Goal: Communication & Community: Ask a question

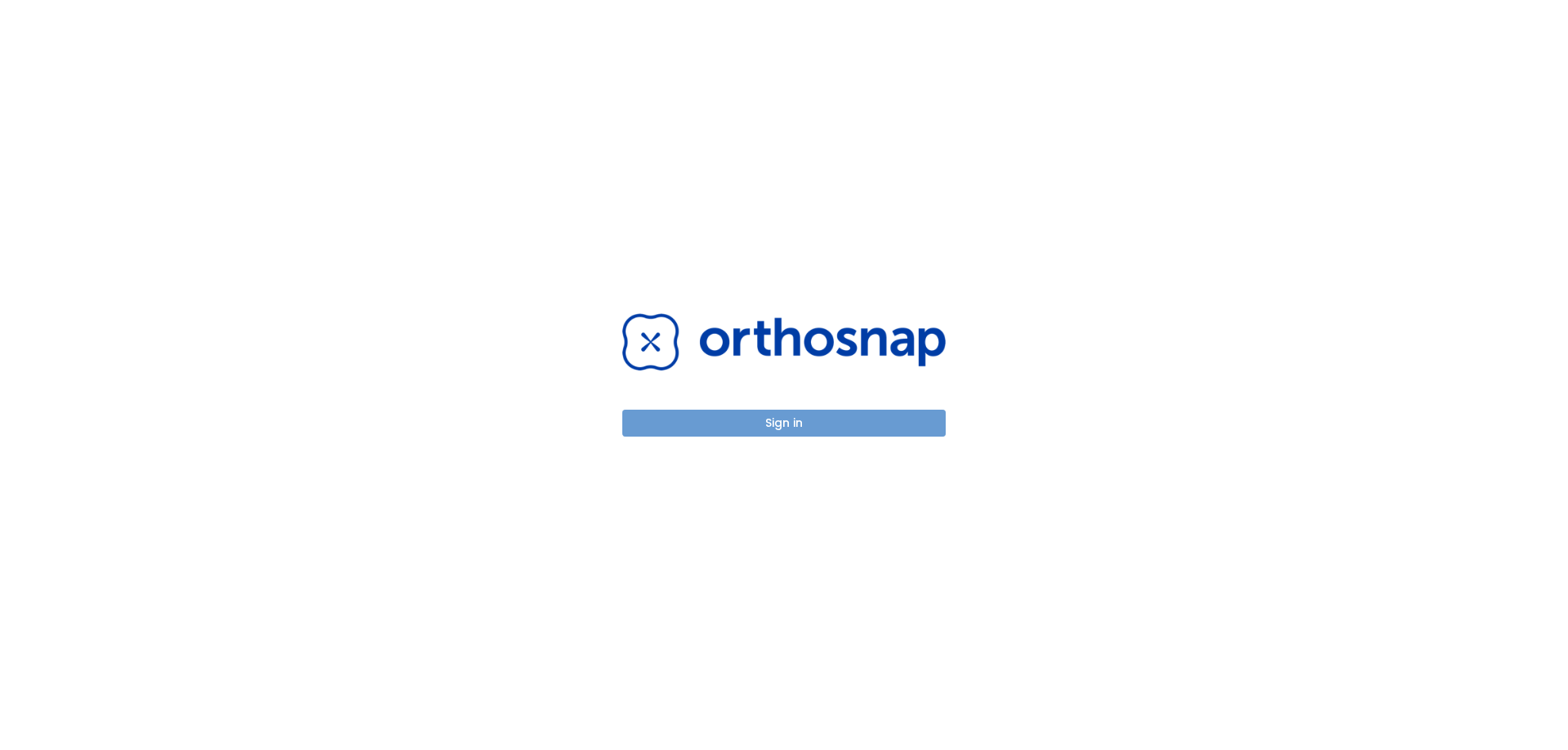
click at [848, 416] on button "Sign in" at bounding box center [783, 423] width 323 height 27
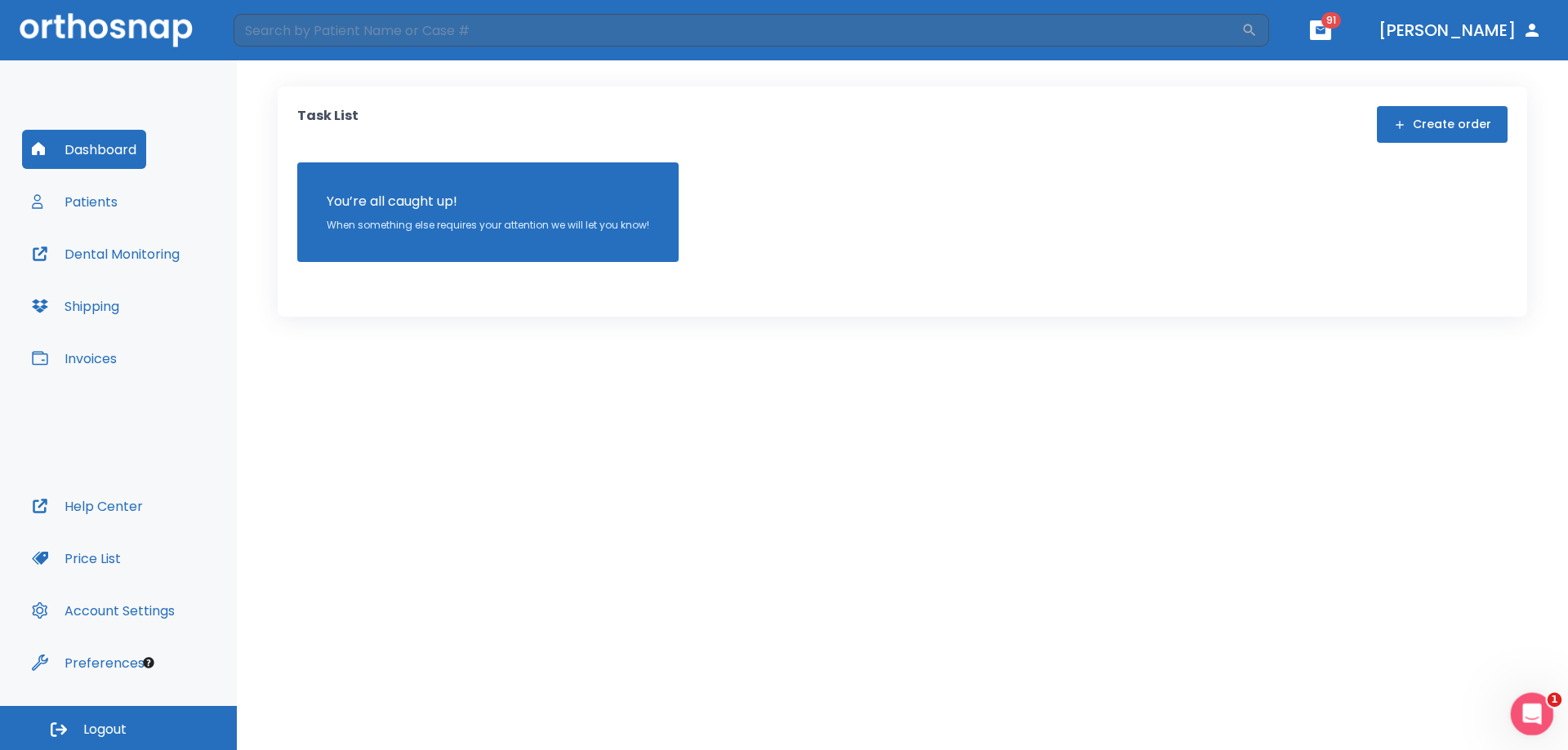
click at [1525, 714] on icon "Open Intercom Messenger" at bounding box center [1530, 713] width 27 height 27
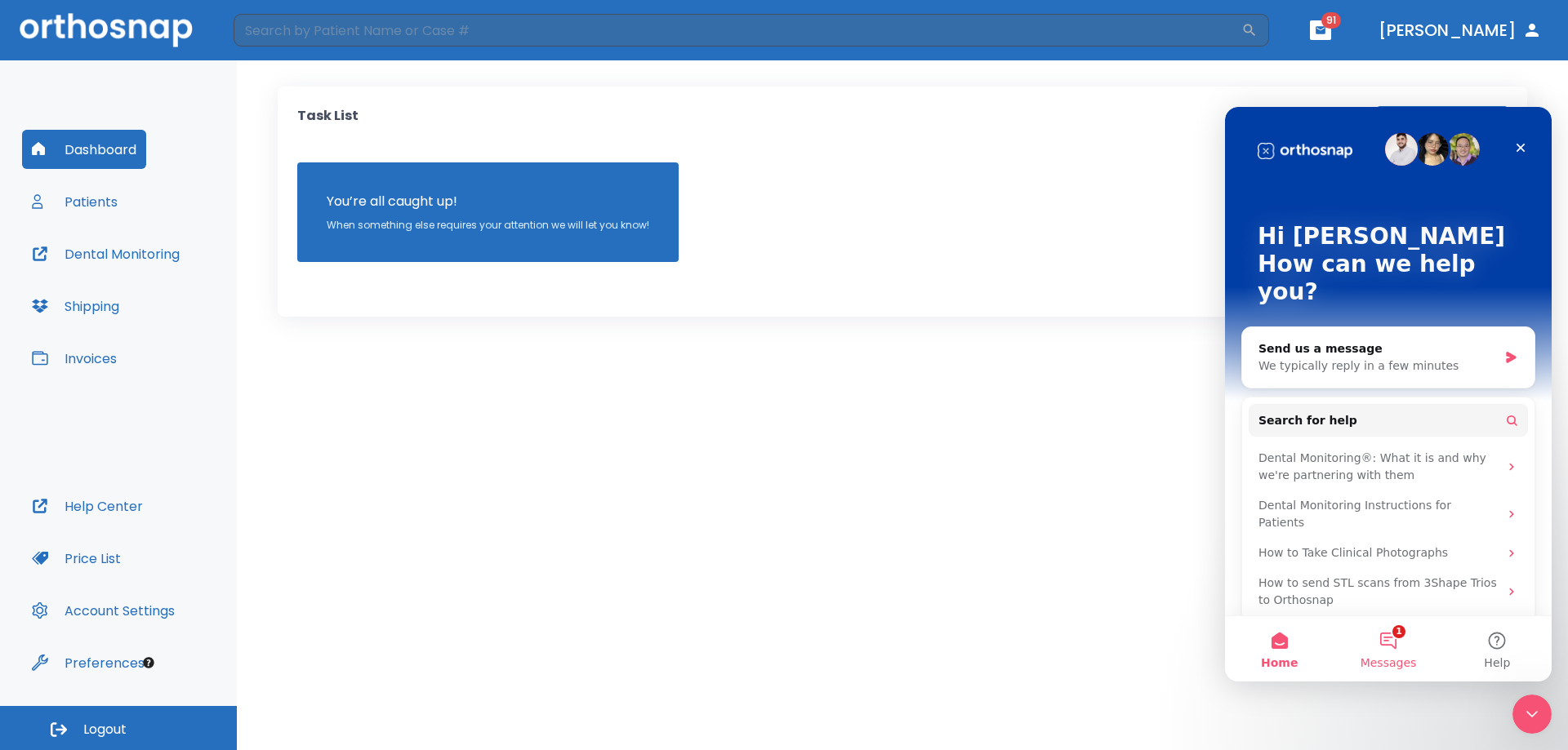
click at [1393, 634] on button "1 Messages" at bounding box center [1388, 649] width 109 height 65
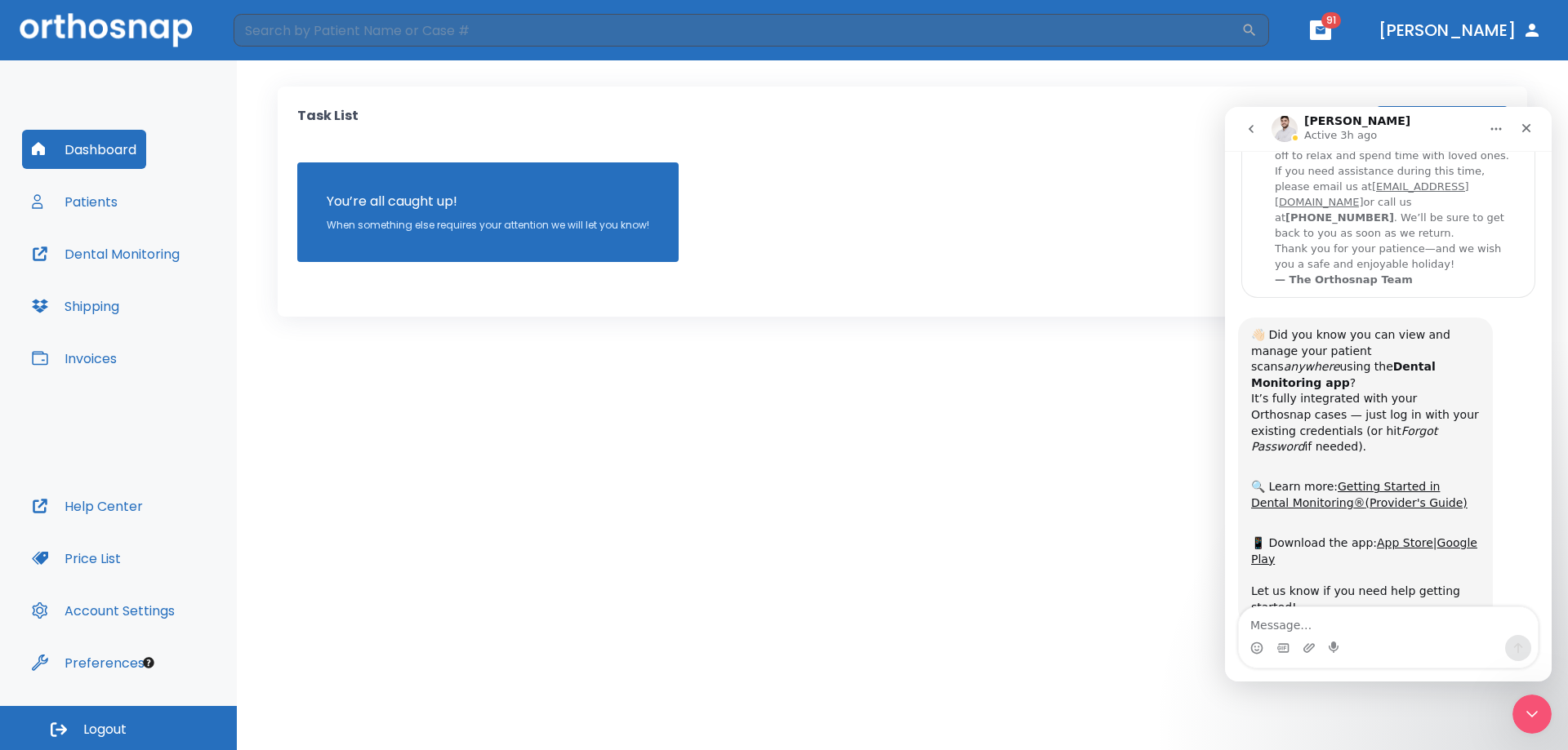
scroll to position [154, 0]
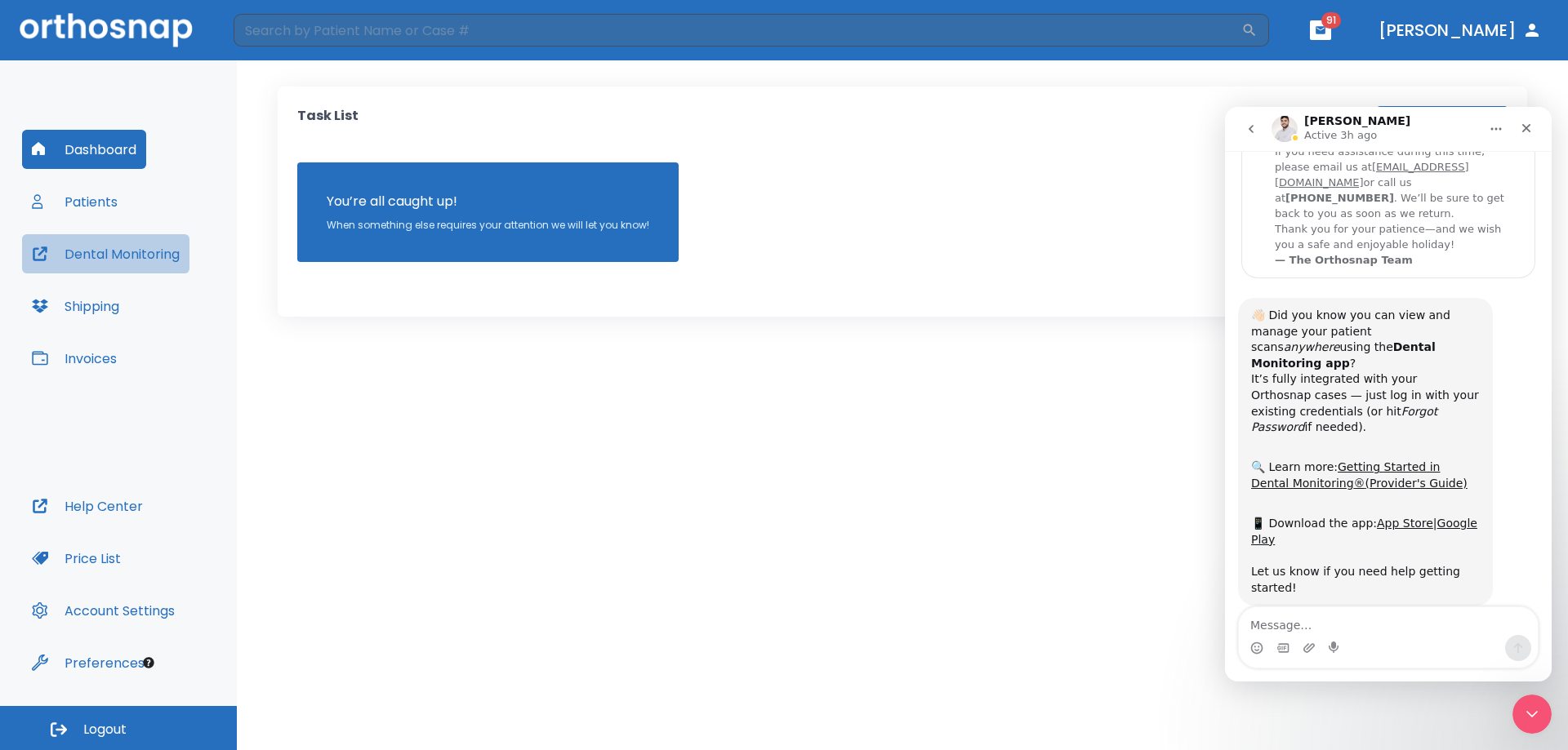
click at [111, 253] on button "Dental Monitoring" at bounding box center [105, 254] width 167 height 39
click at [81, 193] on button "Patients" at bounding box center [75, 202] width 105 height 39
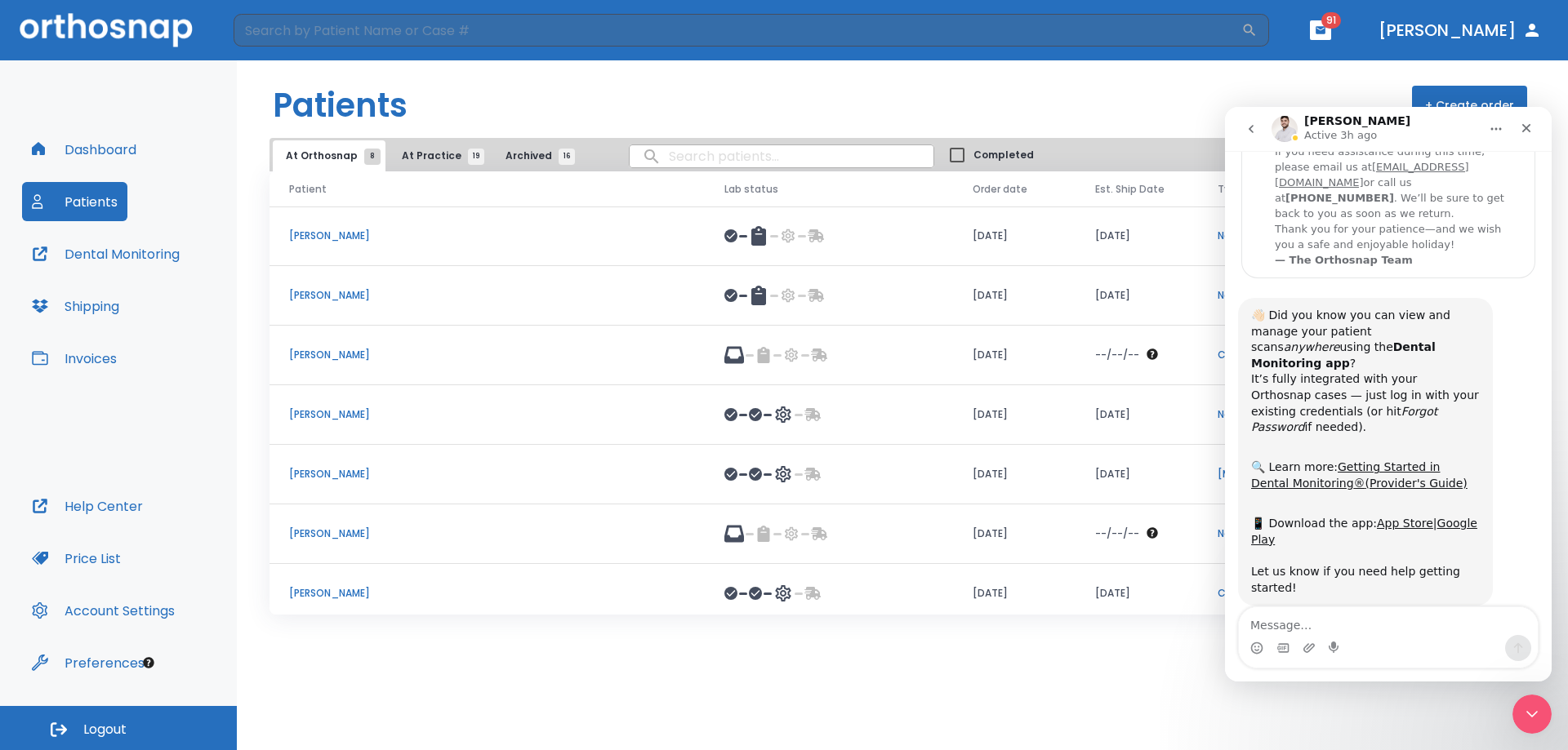
click at [326, 534] on p "[PERSON_NAME]" at bounding box center [487, 534] width 396 height 14
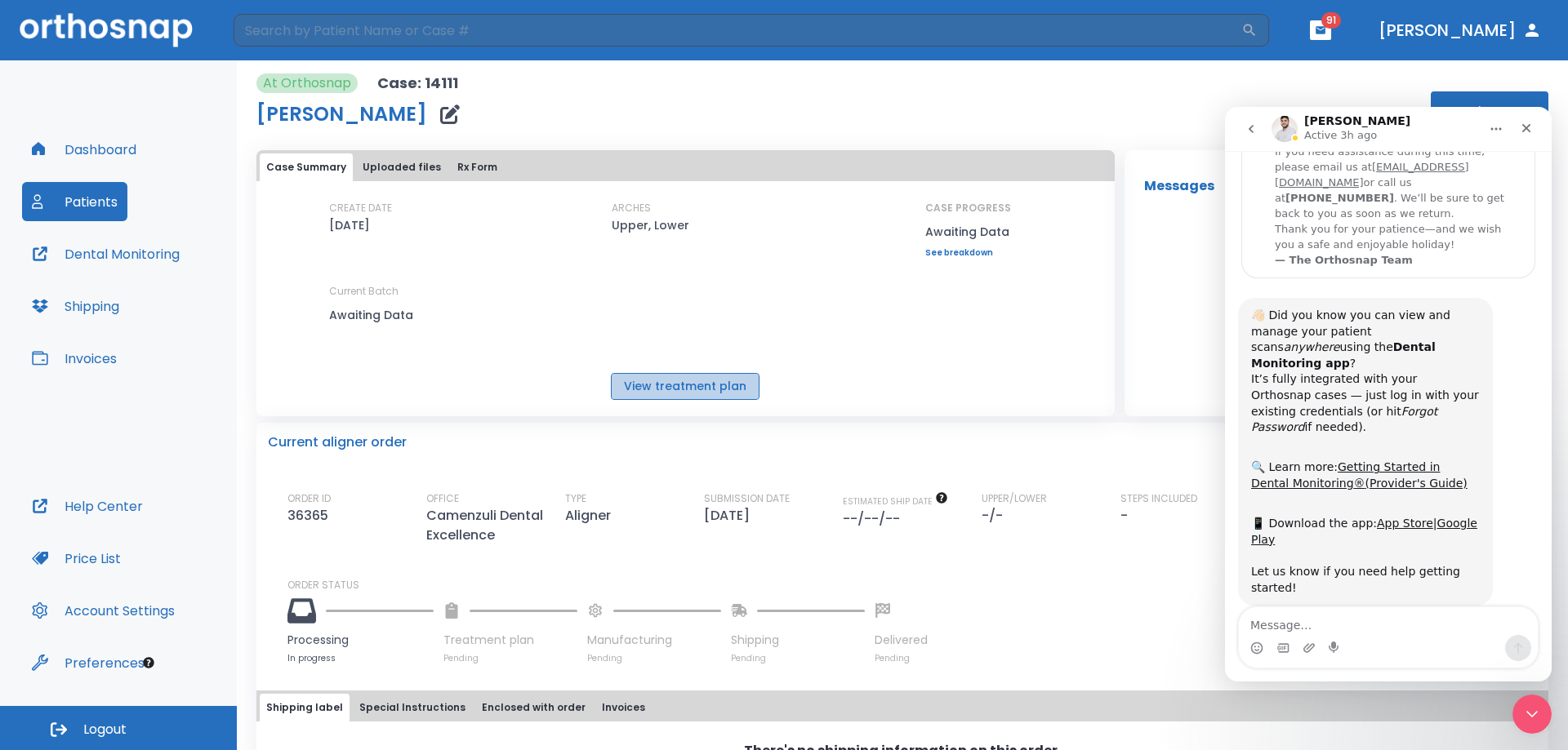
click at [722, 388] on button "View treatment plan" at bounding box center [685, 387] width 148 height 27
click at [1534, 133] on div "Close" at bounding box center [1526, 128] width 30 height 30
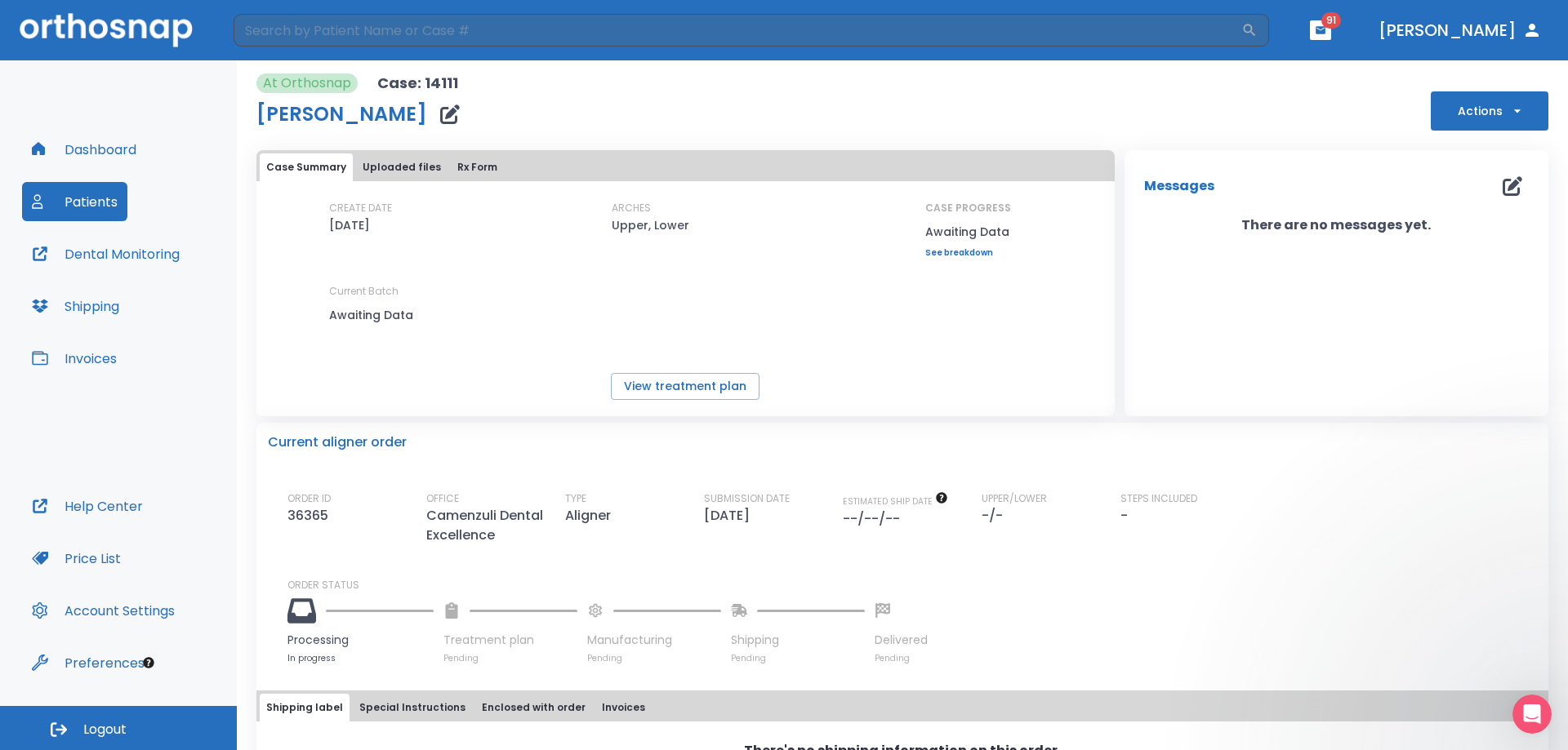
scroll to position [154, 0]
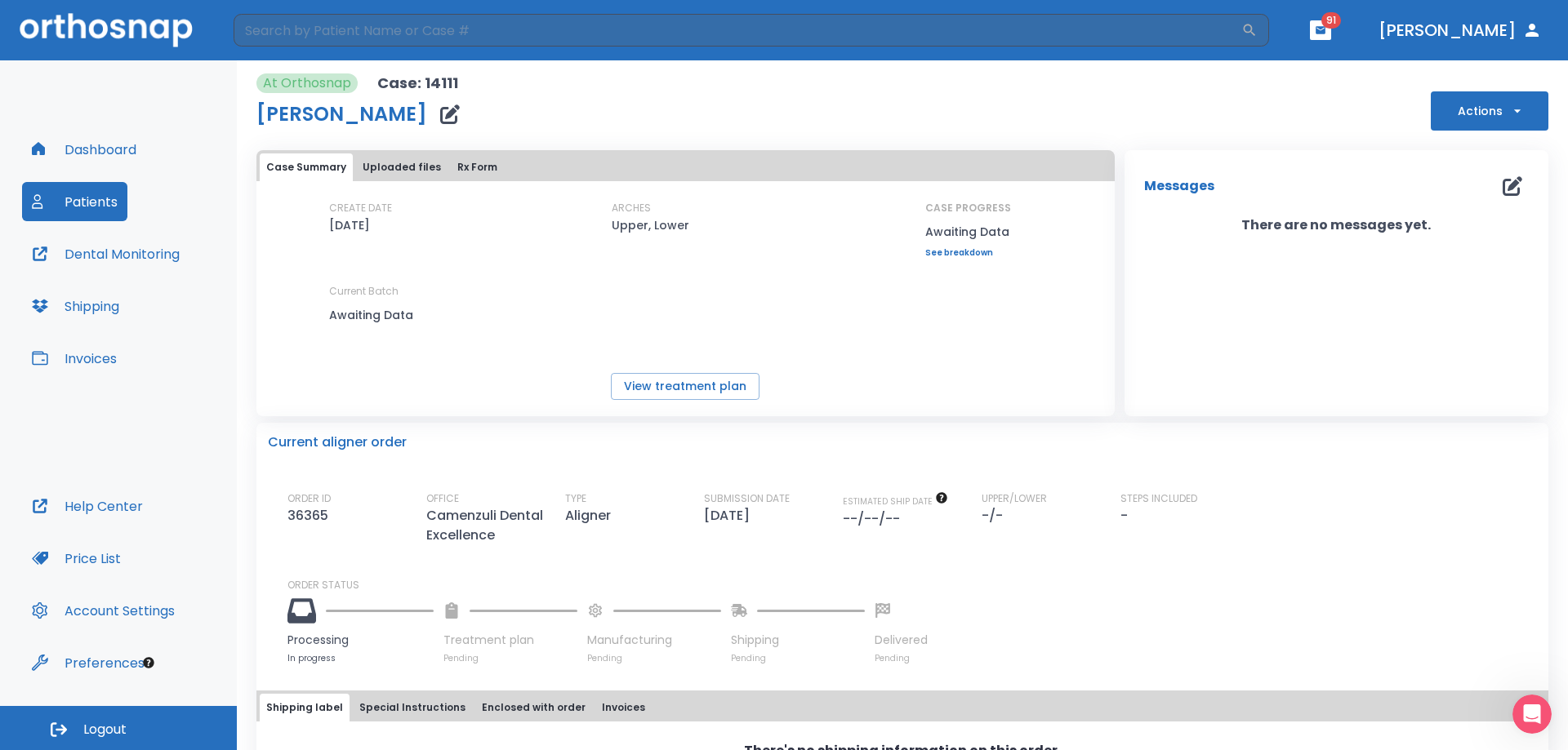
click at [1494, 110] on button "Actions" at bounding box center [1489, 111] width 118 height 39
click at [401, 166] on div at bounding box center [784, 375] width 1568 height 750
click at [390, 168] on button "Uploaded files" at bounding box center [402, 167] width 92 height 28
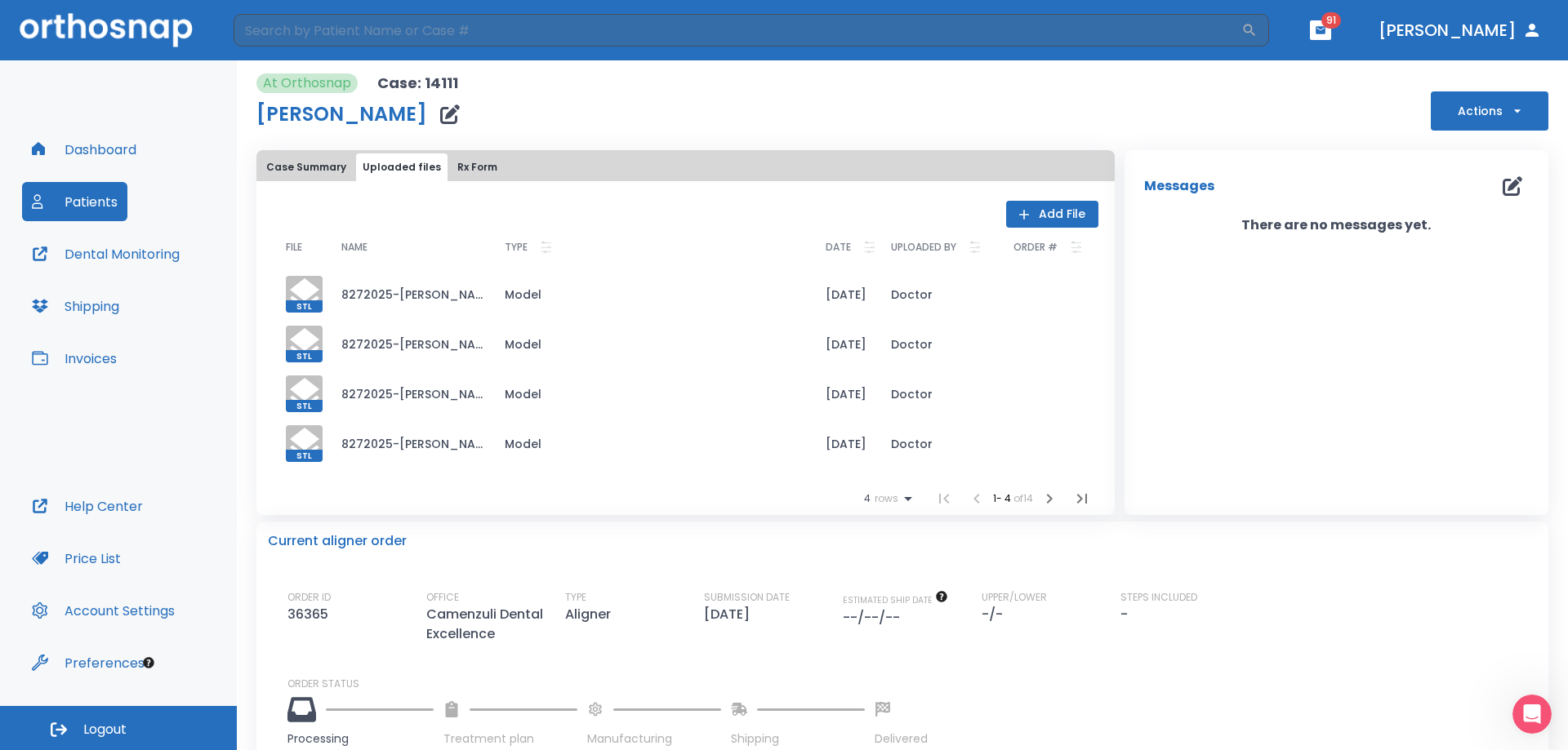
scroll to position [0, 0]
click at [472, 167] on button "Rx Form" at bounding box center [477, 167] width 53 height 28
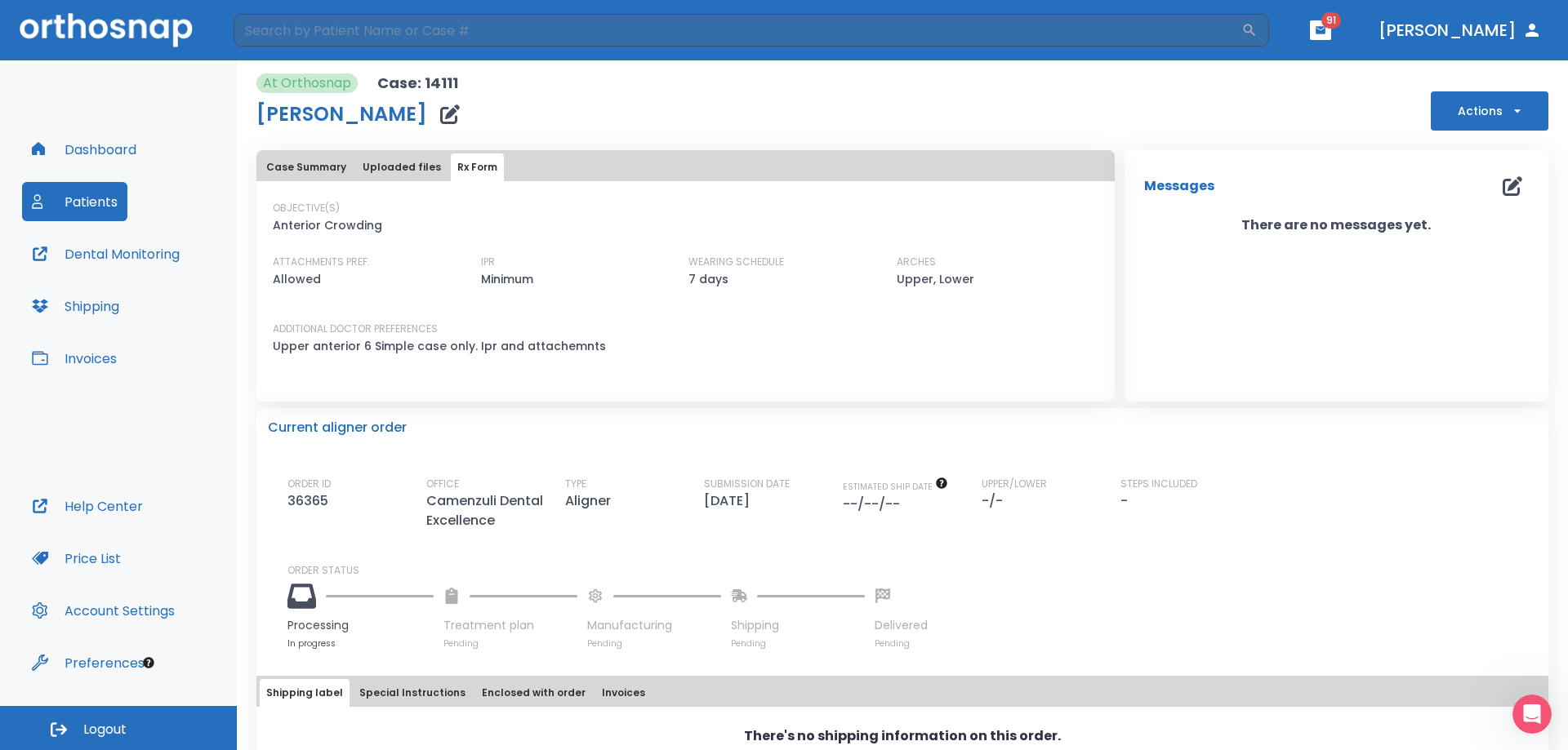
click at [312, 168] on button "Case Summary" at bounding box center [306, 167] width 93 height 28
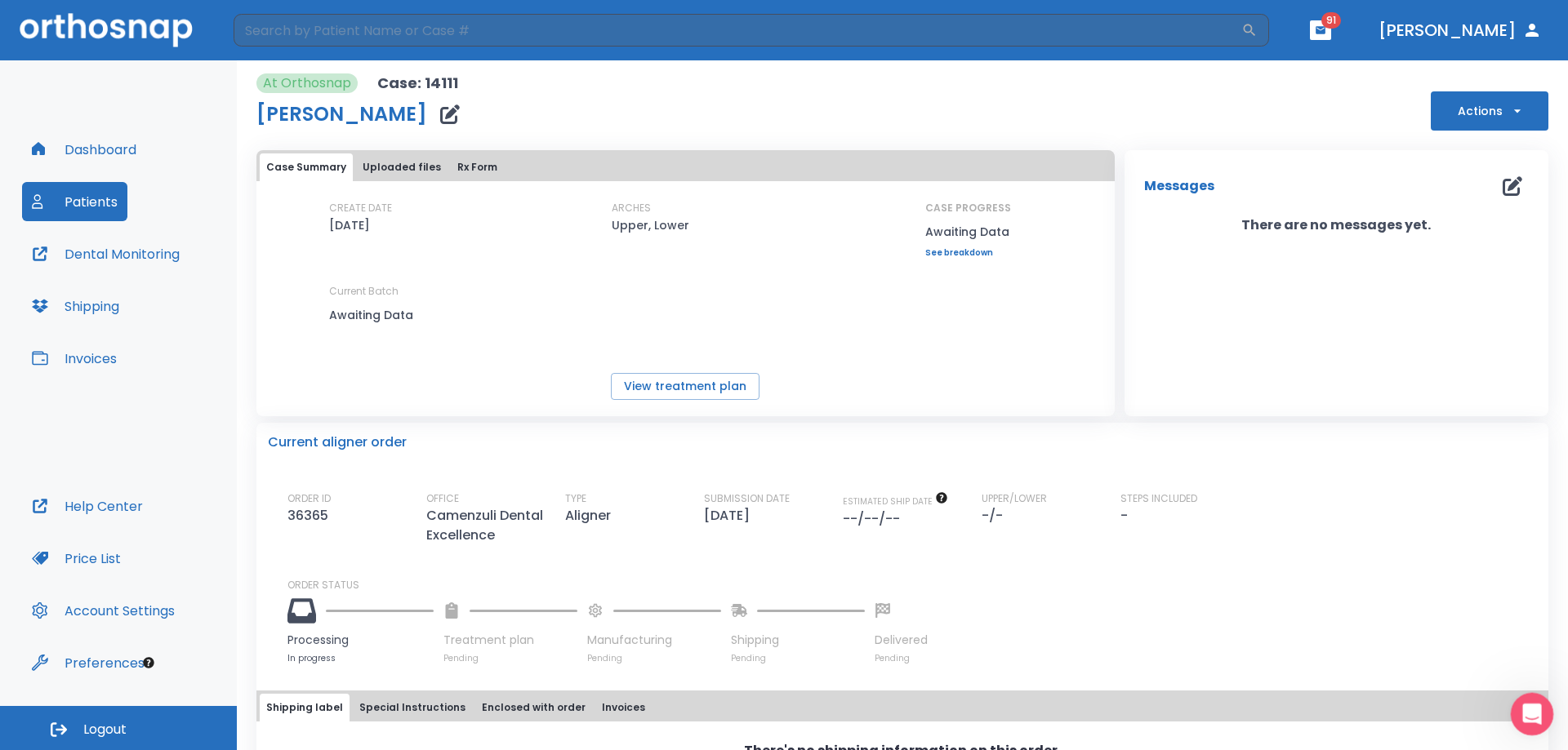
click at [1524, 712] on icon "Open Intercom Messenger" at bounding box center [1530, 713] width 27 height 27
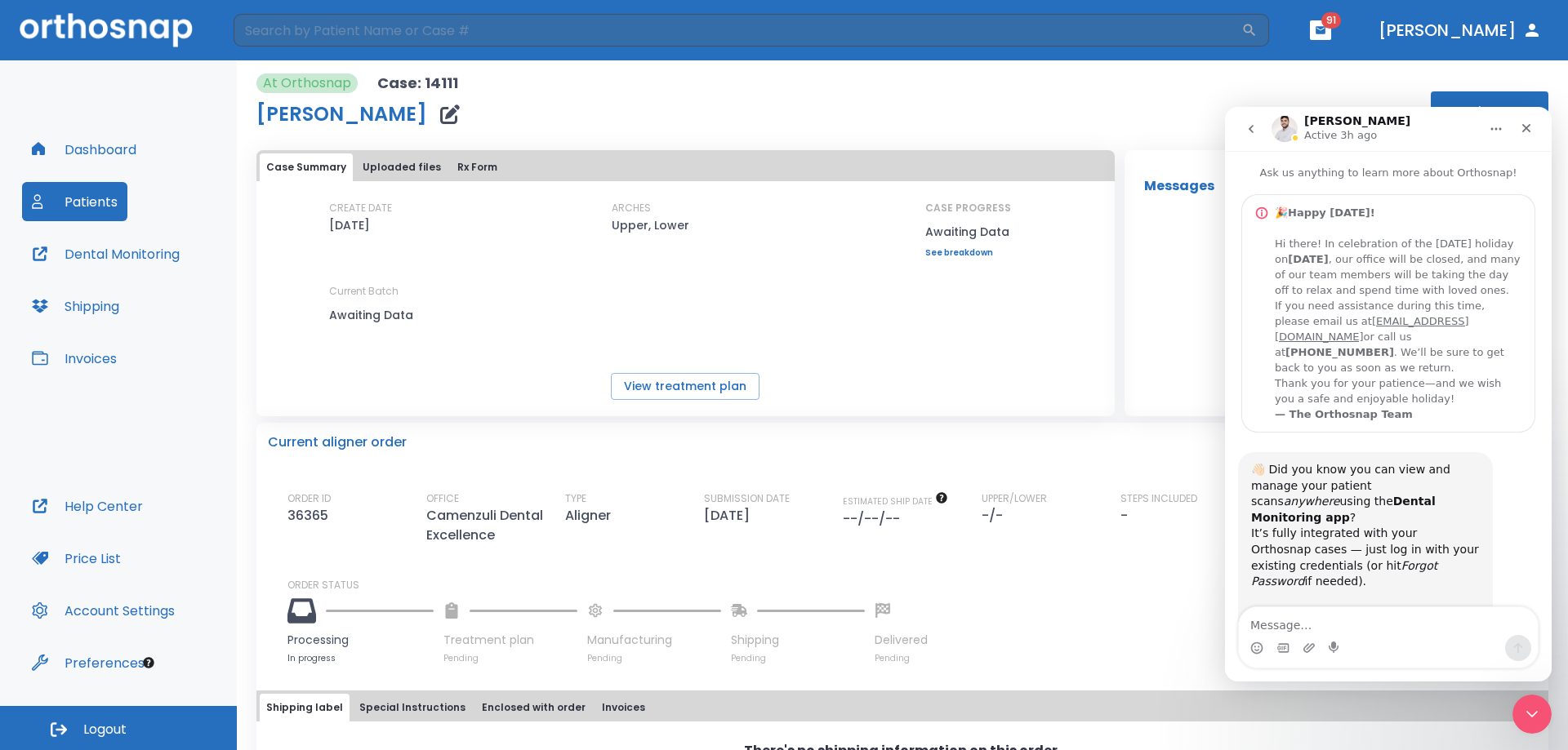
scroll to position [154, 0]
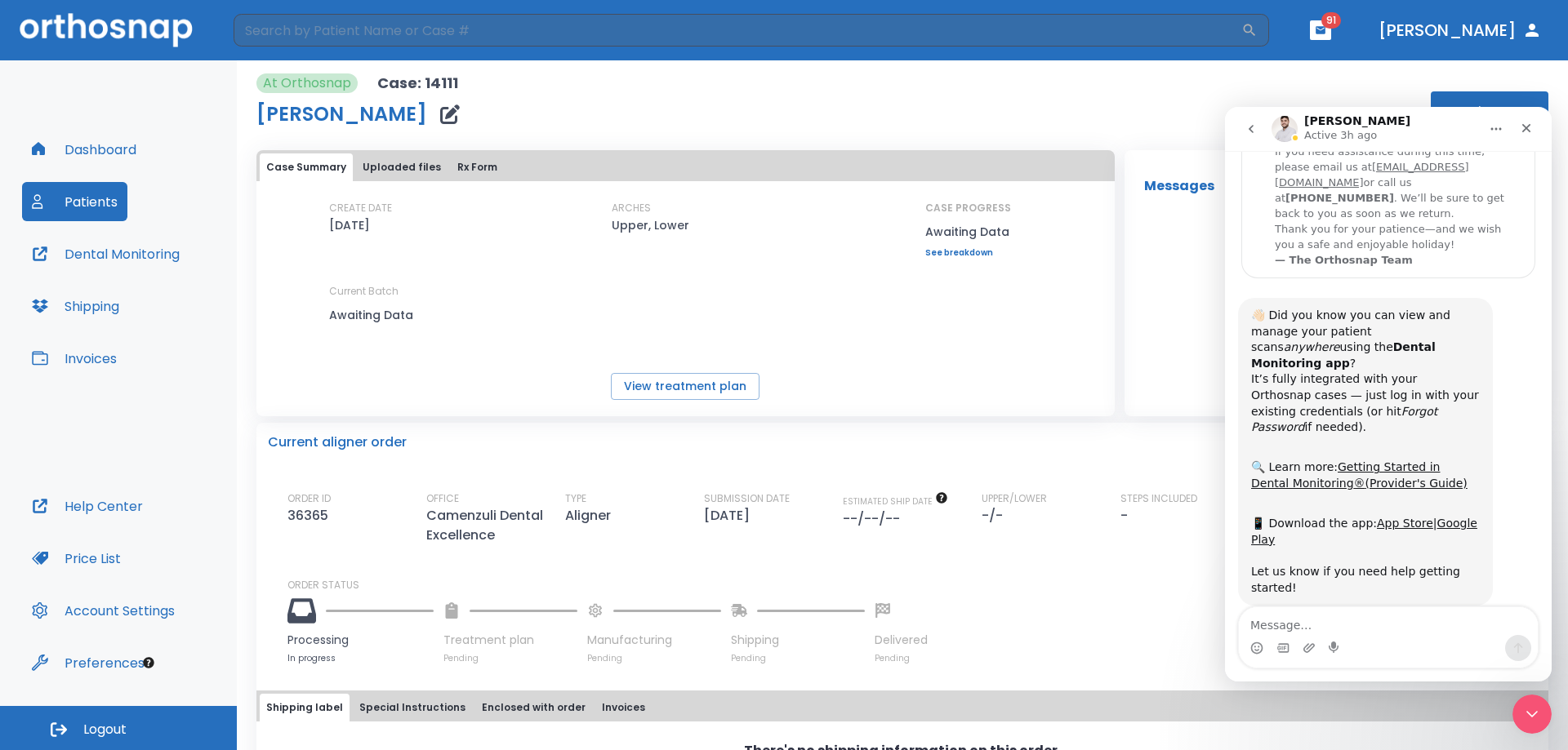
click at [1343, 623] on textarea "Message…" at bounding box center [1388, 621] width 299 height 28
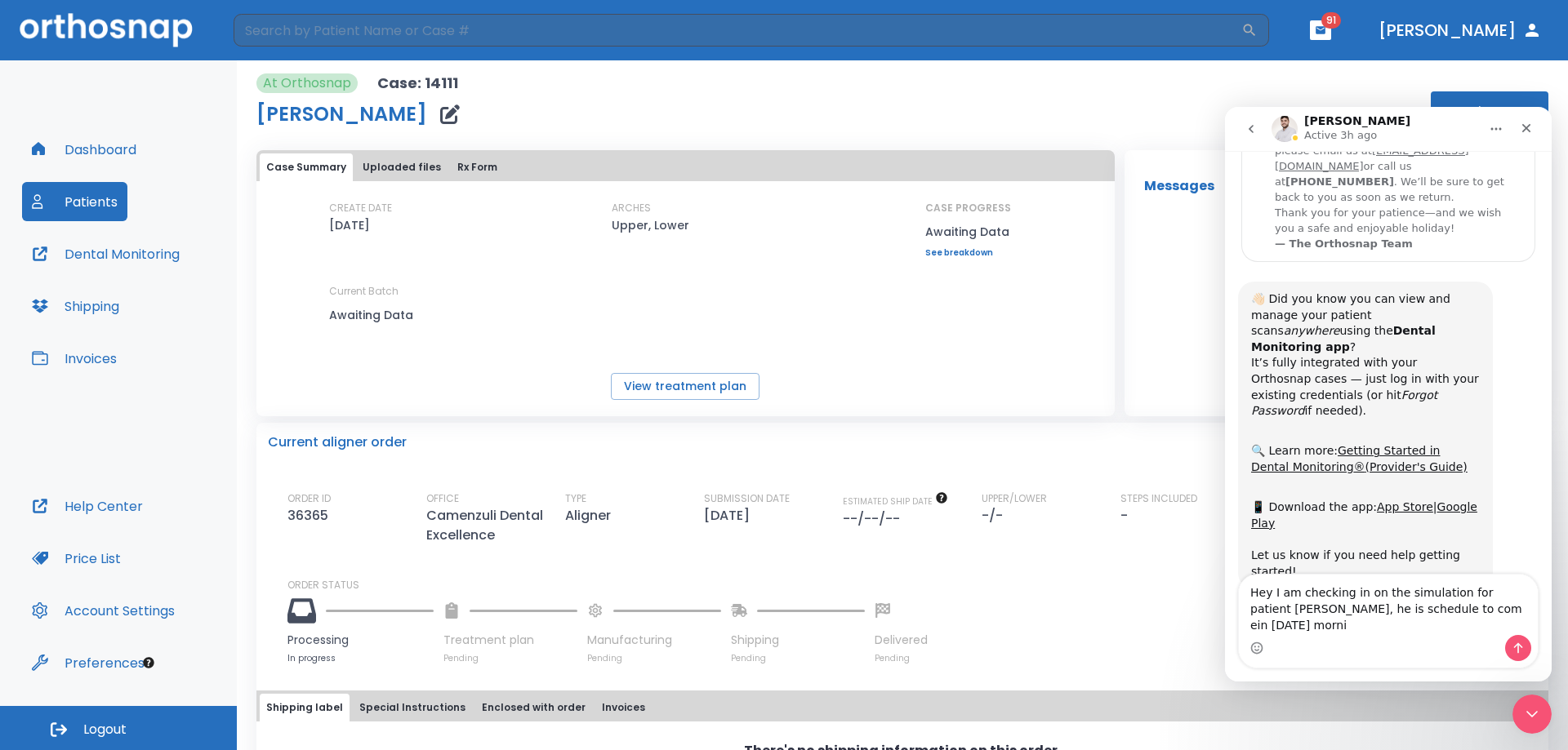
scroll to position [187, 0]
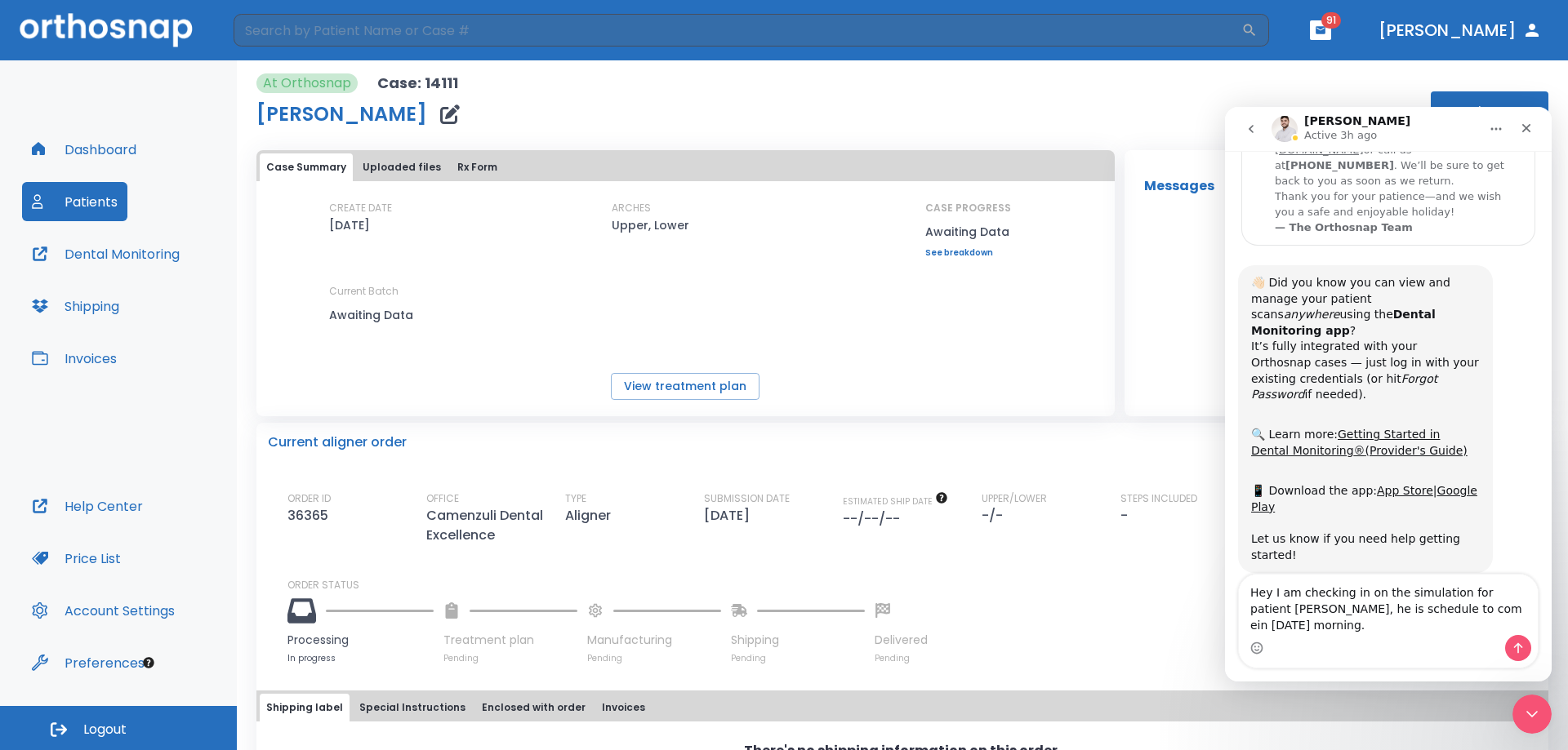
click at [1451, 613] on textarea "Hey I am checking in on the simulation for patient [PERSON_NAME], he is schedul…" at bounding box center [1388, 604] width 299 height 60
click at [1322, 626] on textarea "Hey I am checking in on the simulation for patient [PERSON_NAME], he is schedul…" at bounding box center [1388, 604] width 299 height 60
click at [1328, 612] on textarea "Hey I am checking in on the simulation for patient [PERSON_NAME], he is schedul…" at bounding box center [1388, 604] width 299 height 60
click at [1334, 609] on textarea "Hey I am checking in on the simulation for patient [PERSON_NAME]. he is schedul…" at bounding box center [1388, 604] width 299 height 60
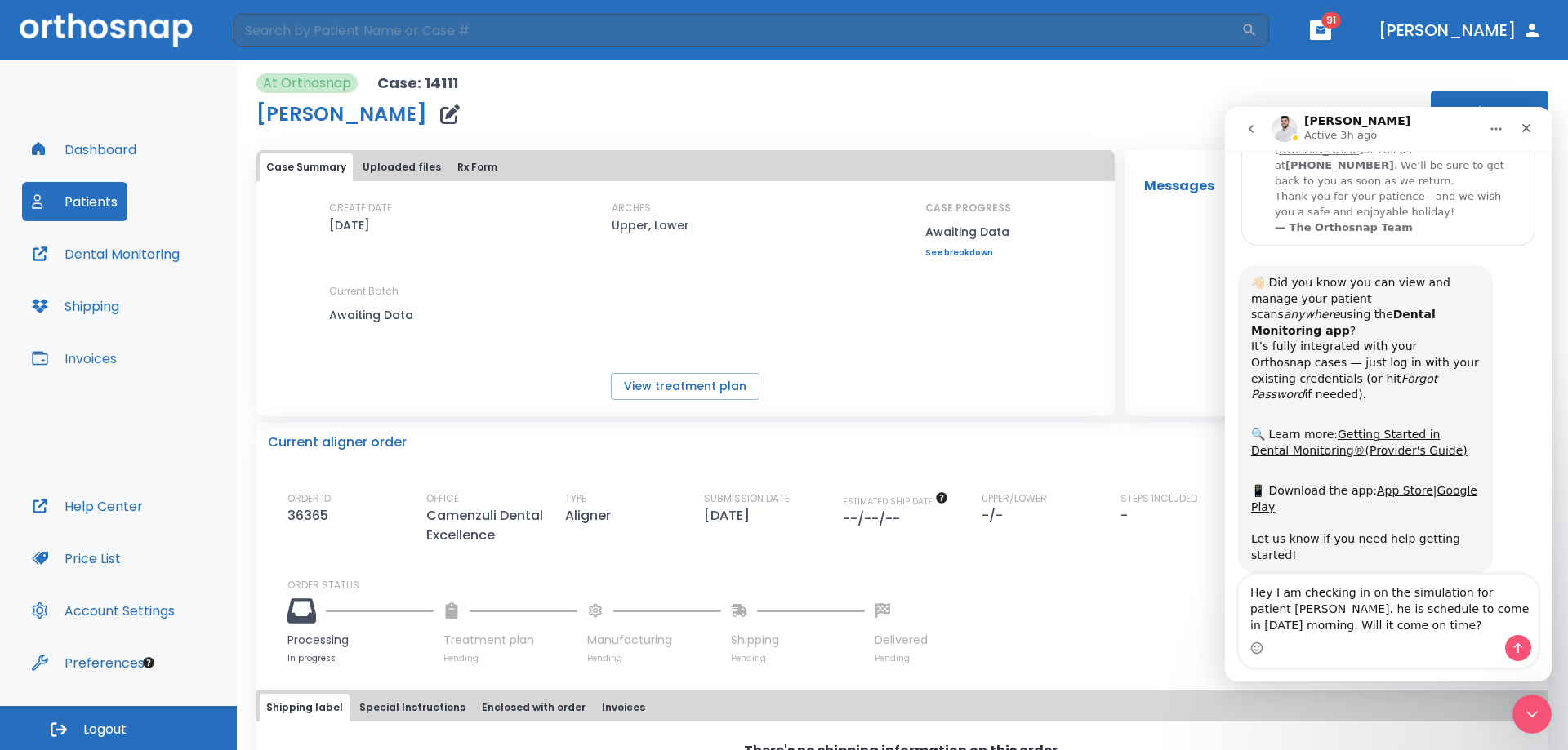
click at [1334, 609] on textarea "Hey I am checking in on the simulation for patient [PERSON_NAME]. he is schedul…" at bounding box center [1388, 604] width 299 height 60
click at [1431, 629] on textarea "Hey I am checking in on the simulation for patient [PERSON_NAME]. He is schedul…" at bounding box center [1388, 604] width 299 height 60
type textarea "Hey I am checking in on the simulation for patient [PERSON_NAME]. He is schedul…"
click at [1515, 652] on icon "Send a message…" at bounding box center [1517, 647] width 13 height 13
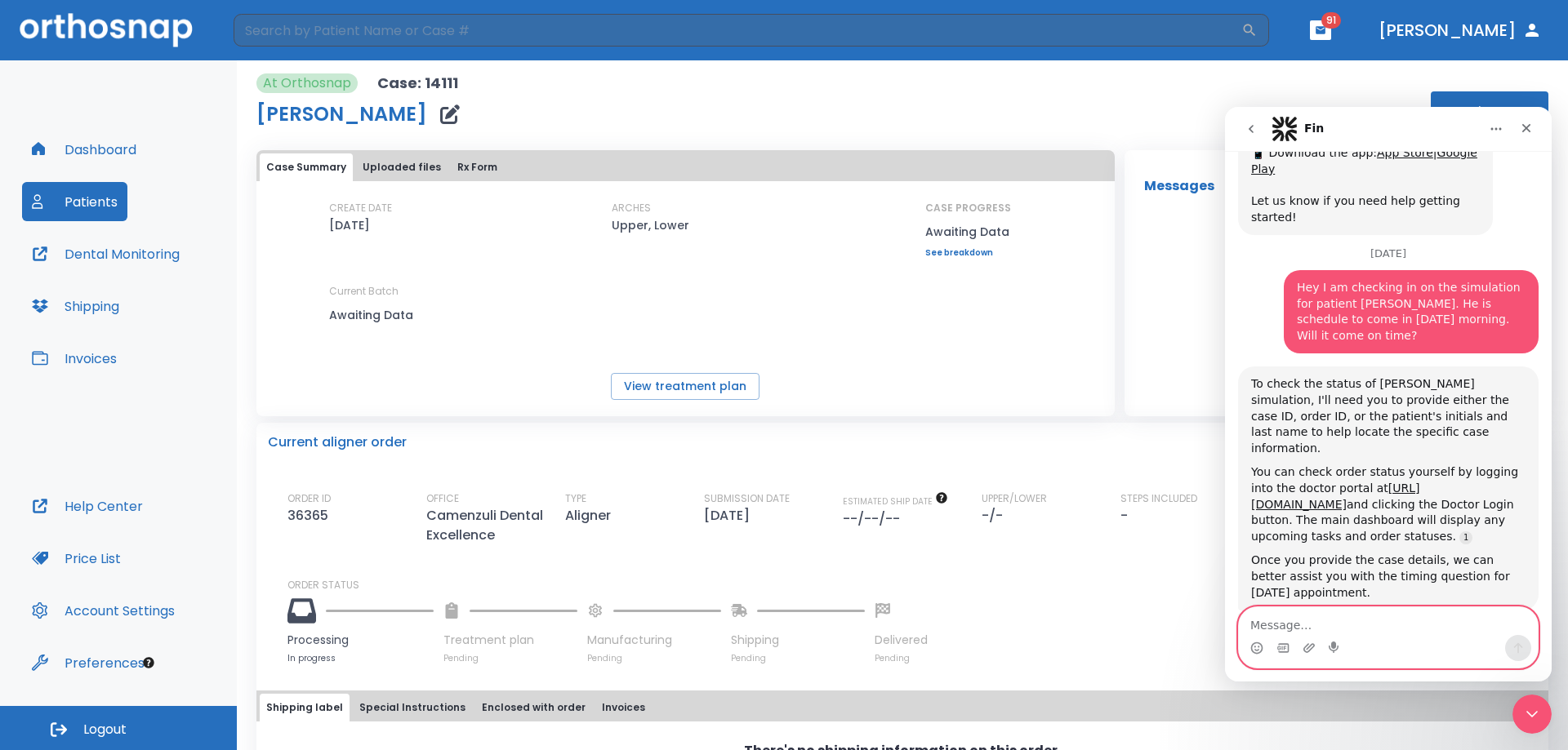
scroll to position [551, 0]
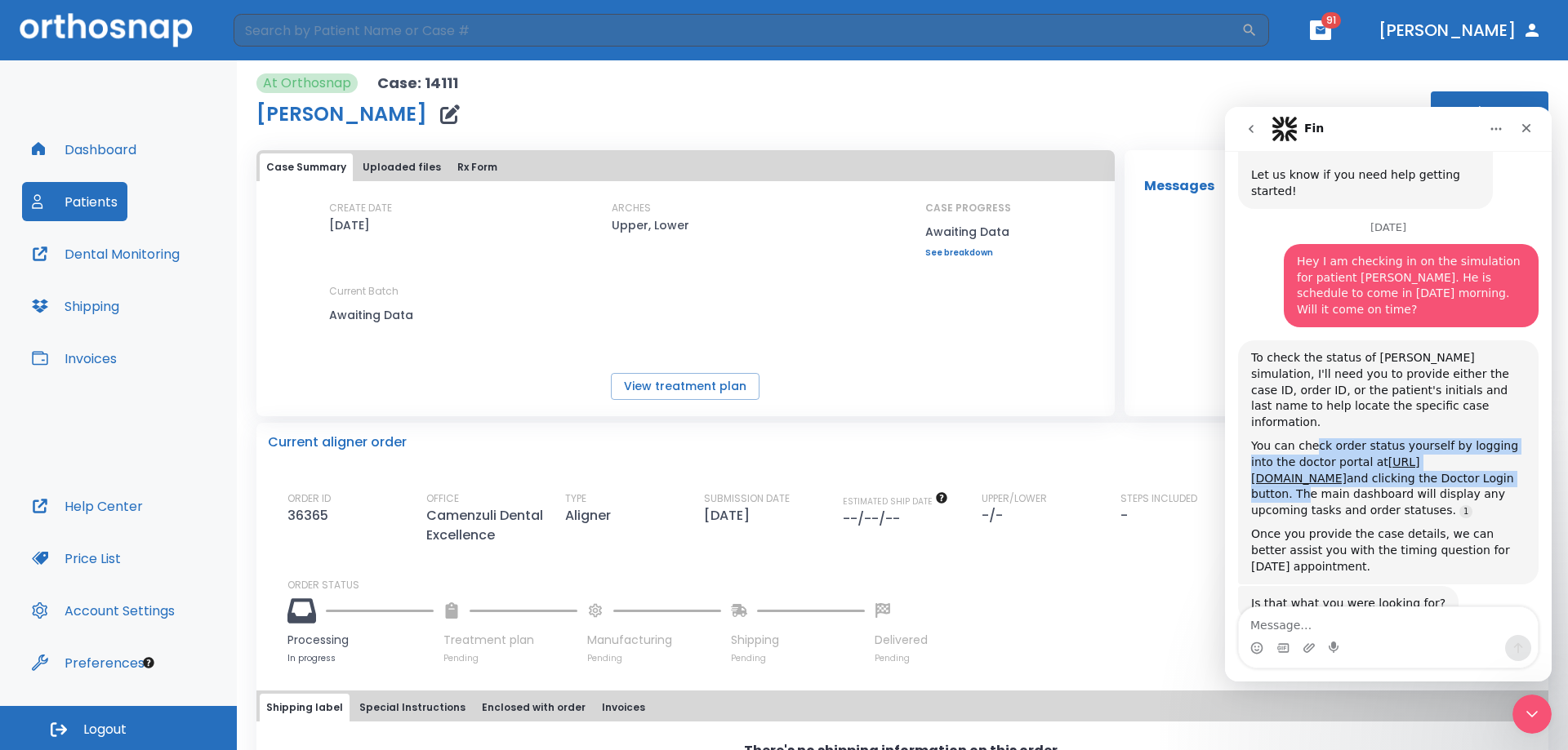
drag, startPoint x: 1309, startPoint y: 399, endPoint x: 1446, endPoint y: 426, distance: 139.6
click at [1446, 439] on div "You can check order status yourself by logging into the doctor portal at [URL][…" at bounding box center [1387, 479] width 274 height 80
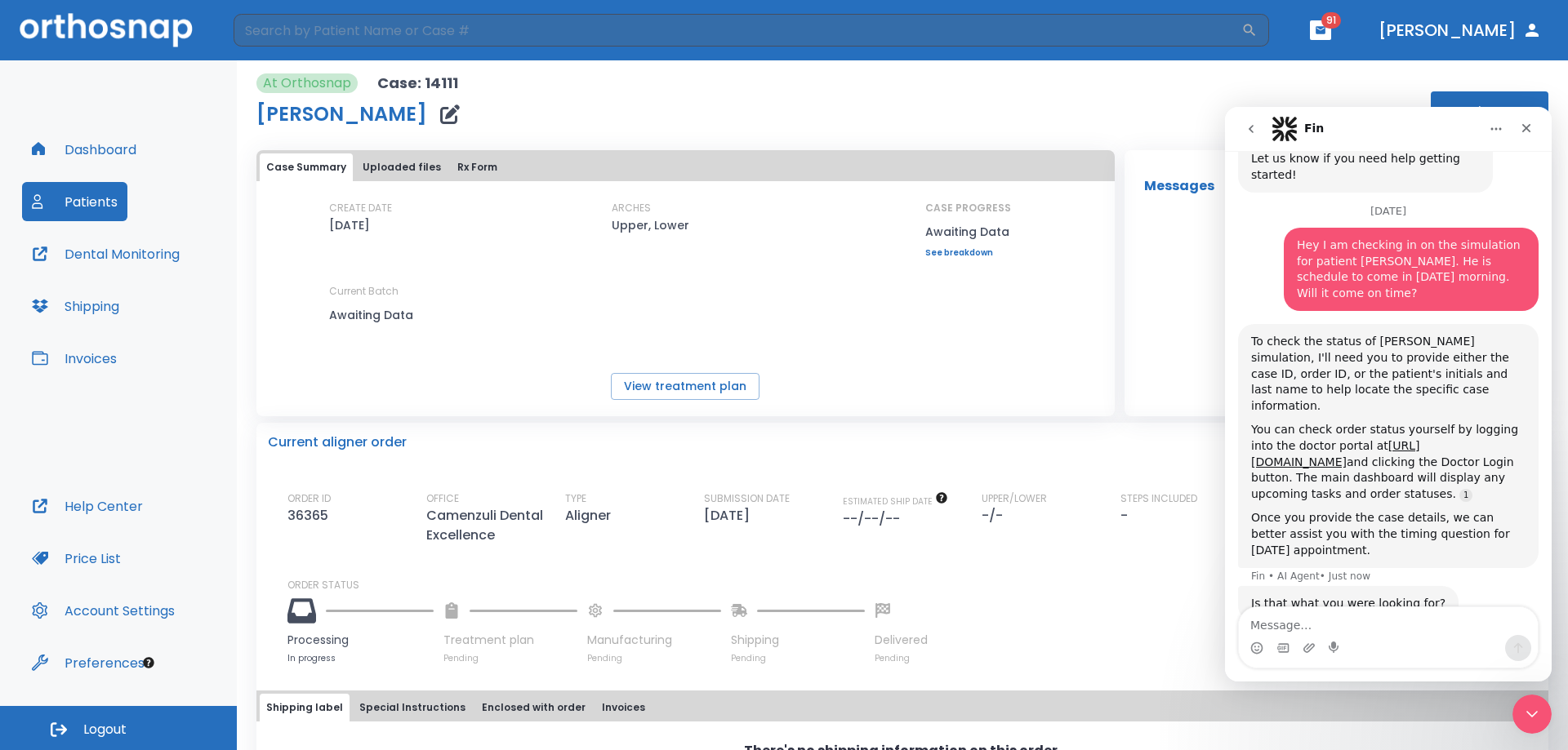
click at [1427, 510] on div "Once you provide the case details, we can better assist you with the timing que…" at bounding box center [1387, 534] width 274 height 48
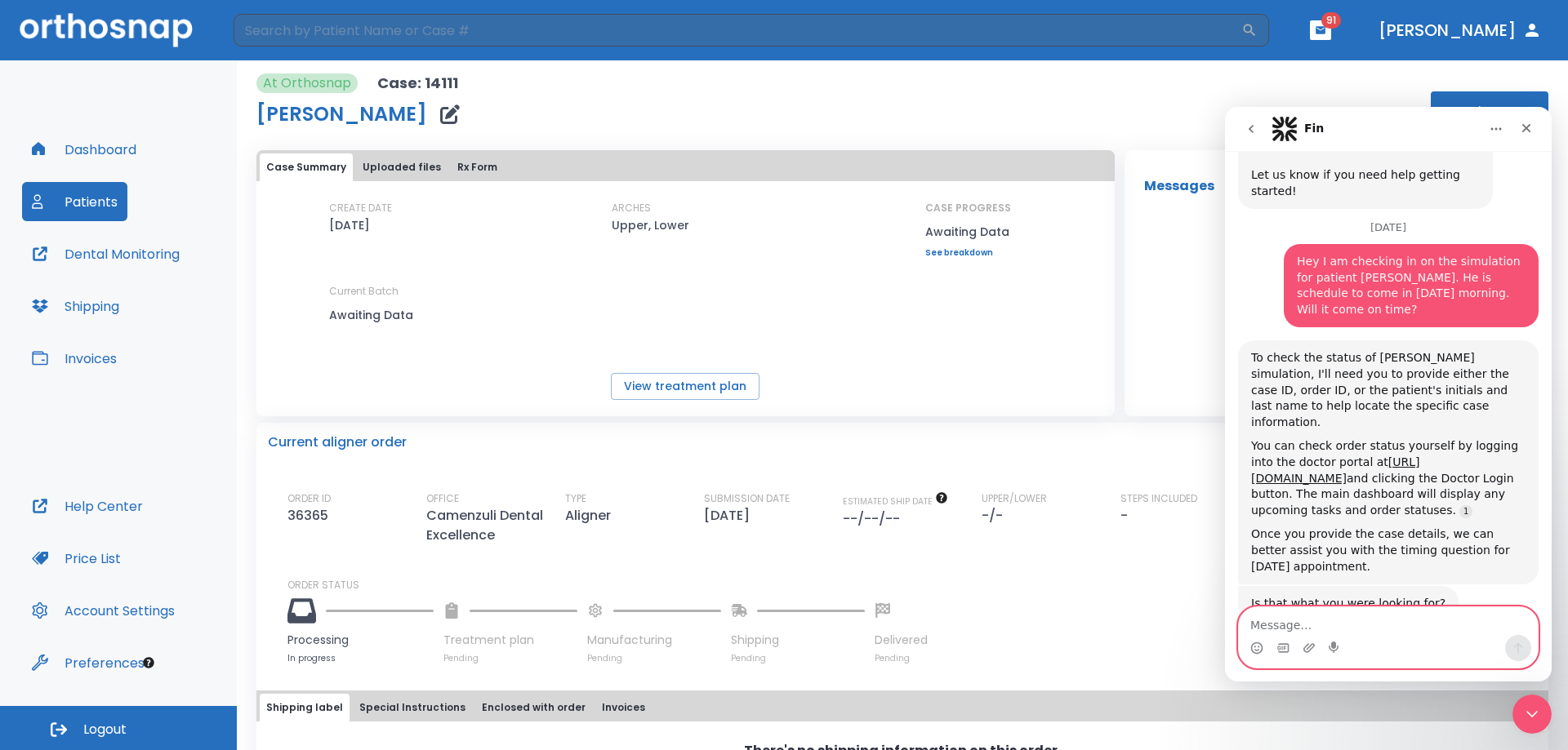
click at [1384, 633] on textarea "Message…" at bounding box center [1388, 621] width 299 height 28
type textarea "14111"
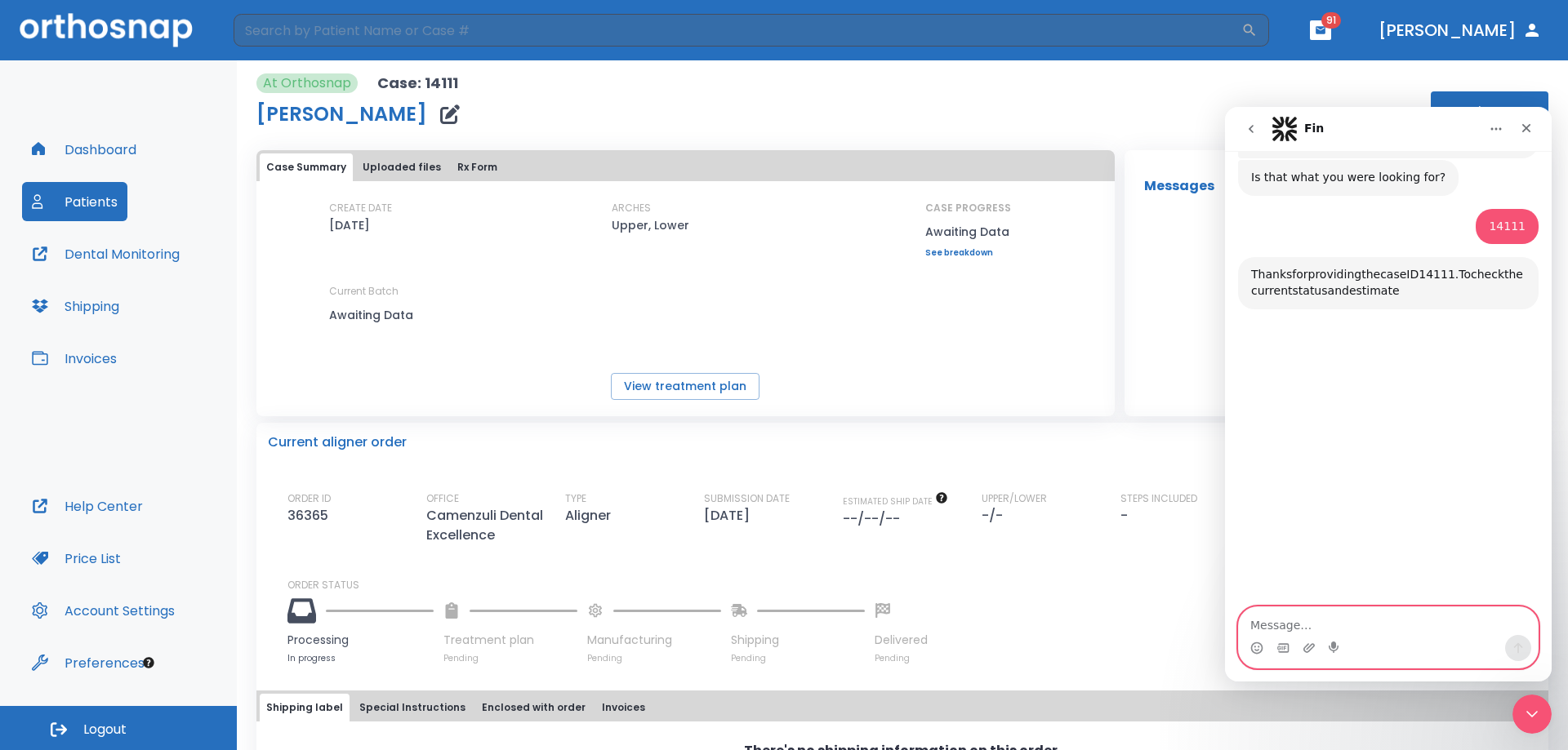
scroll to position [990, 0]
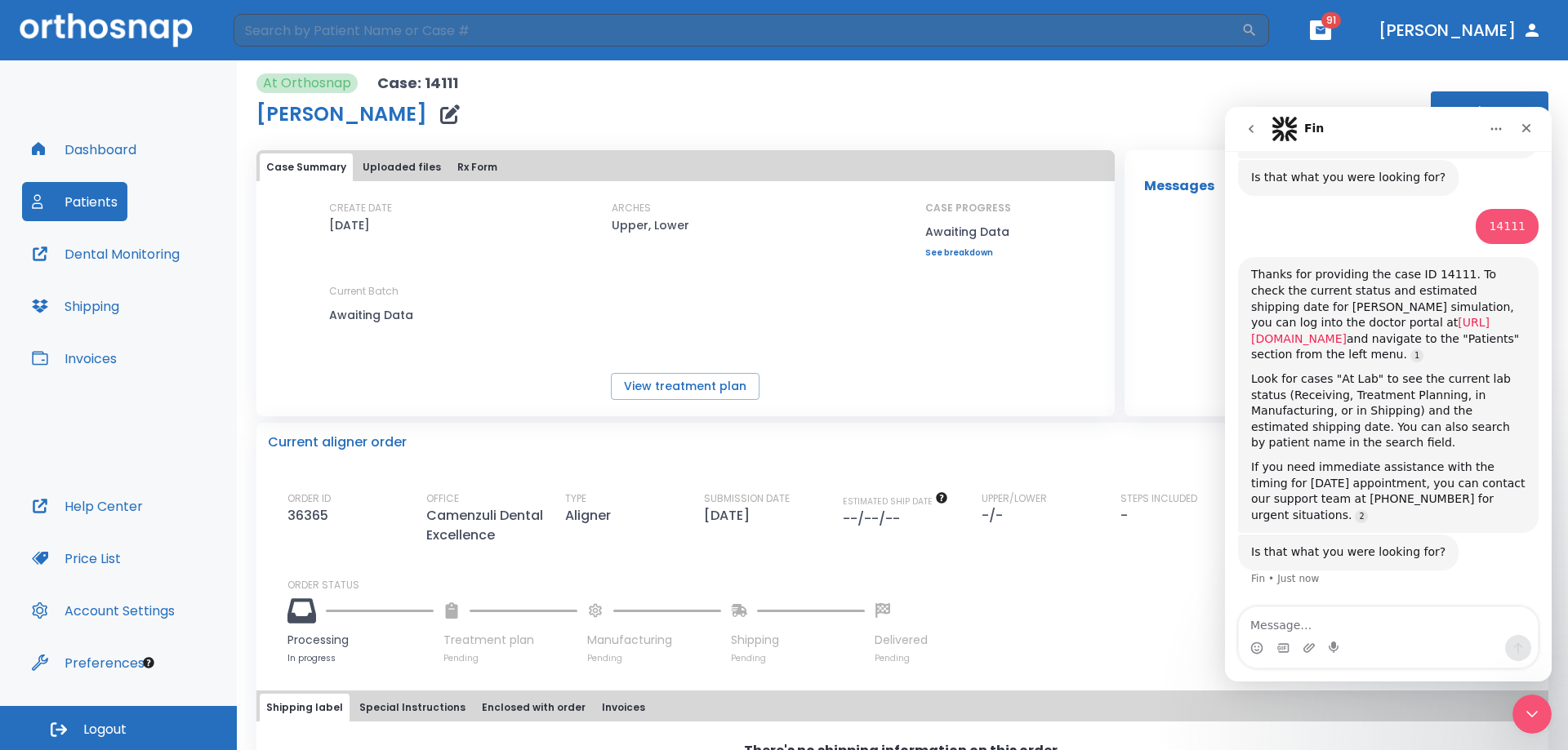
click at [1464, 316] on link "[URL][DOMAIN_NAME]" at bounding box center [1369, 330] width 238 height 30
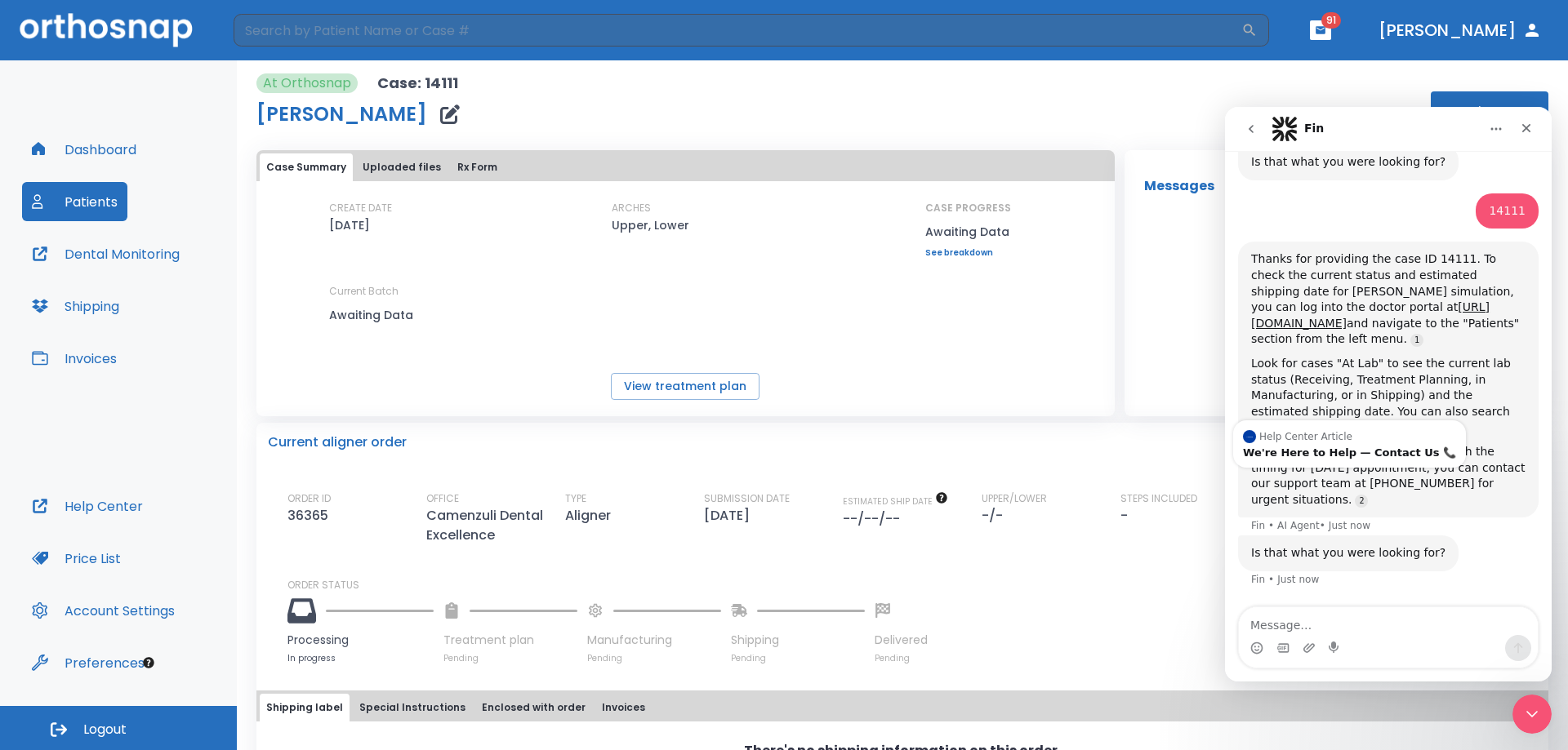
click at [1431, 535] on div "Is that what you were looking for? Fin • Just now" at bounding box center [1388, 571] width 300 height 72
click at [1303, 258] on div "Thanks for providing the case ID 14111. To check the current status and estimat…" at bounding box center [1387, 299] width 274 height 97
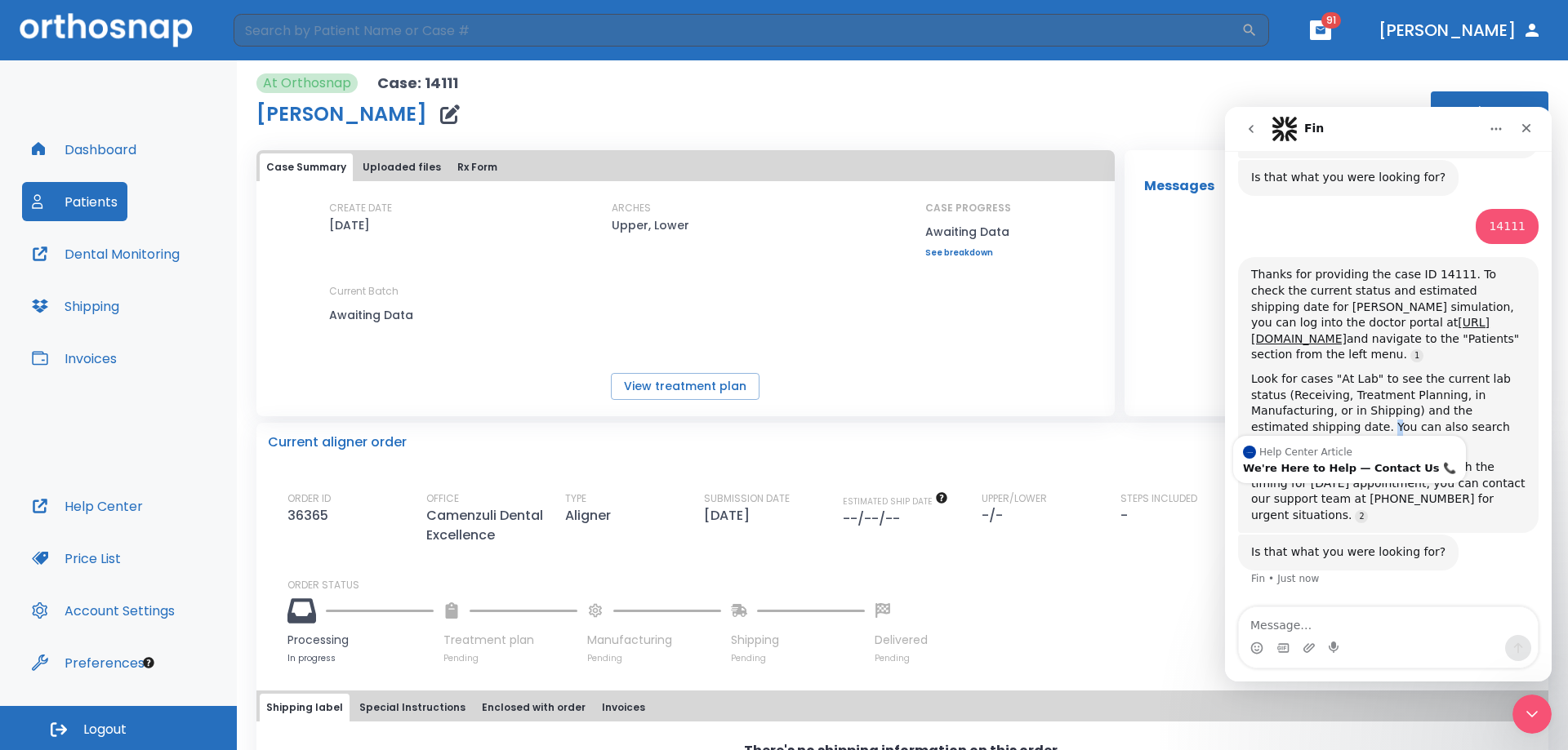
click at [1489, 372] on div "Look for cases "At Lab" to see the current lab status (Receiving, Treatment Pla…" at bounding box center [1387, 411] width 274 height 80
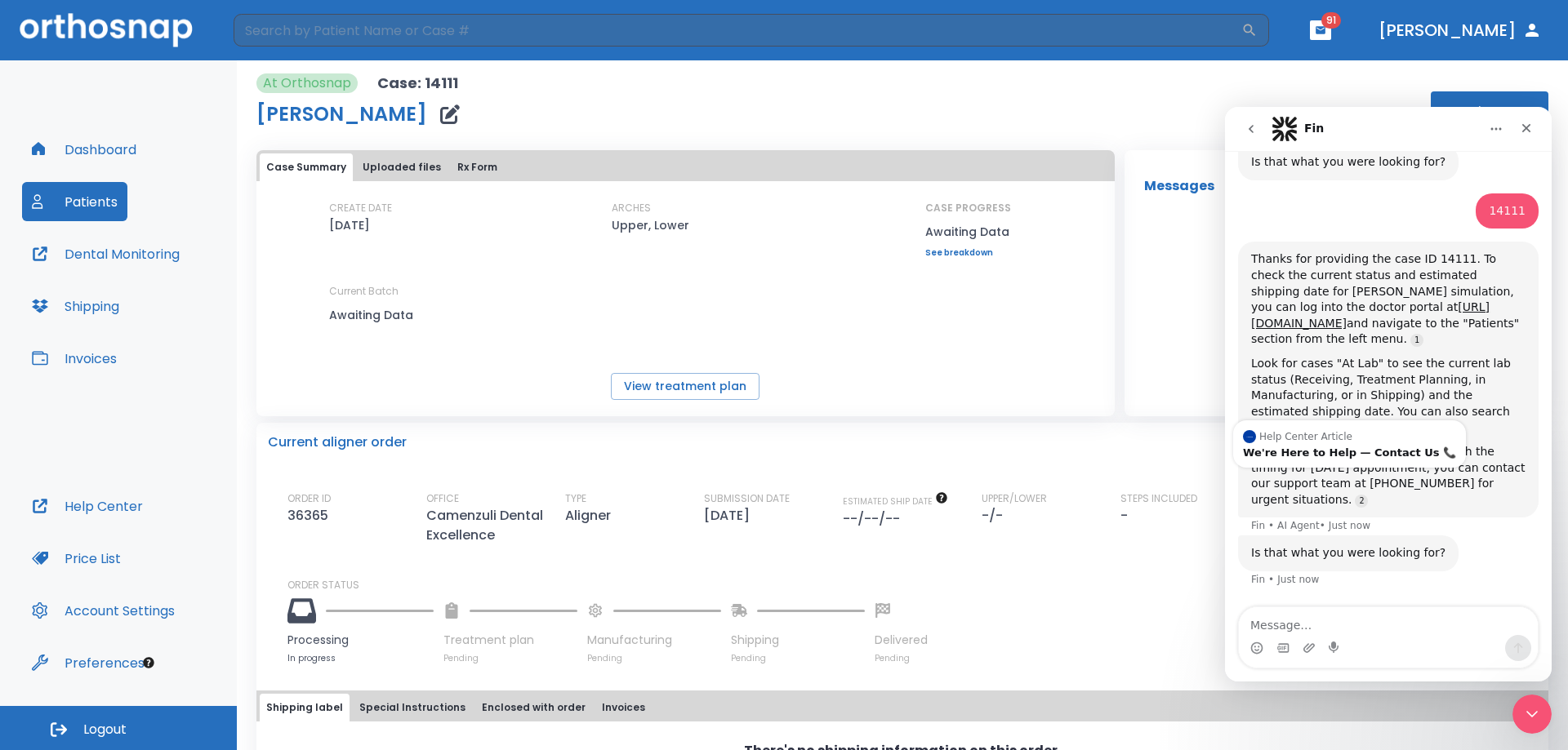
click at [1487, 445] on div "If you need immediate assistance with the timing for [DATE] appointment, you ca…" at bounding box center [1387, 476] width 274 height 64
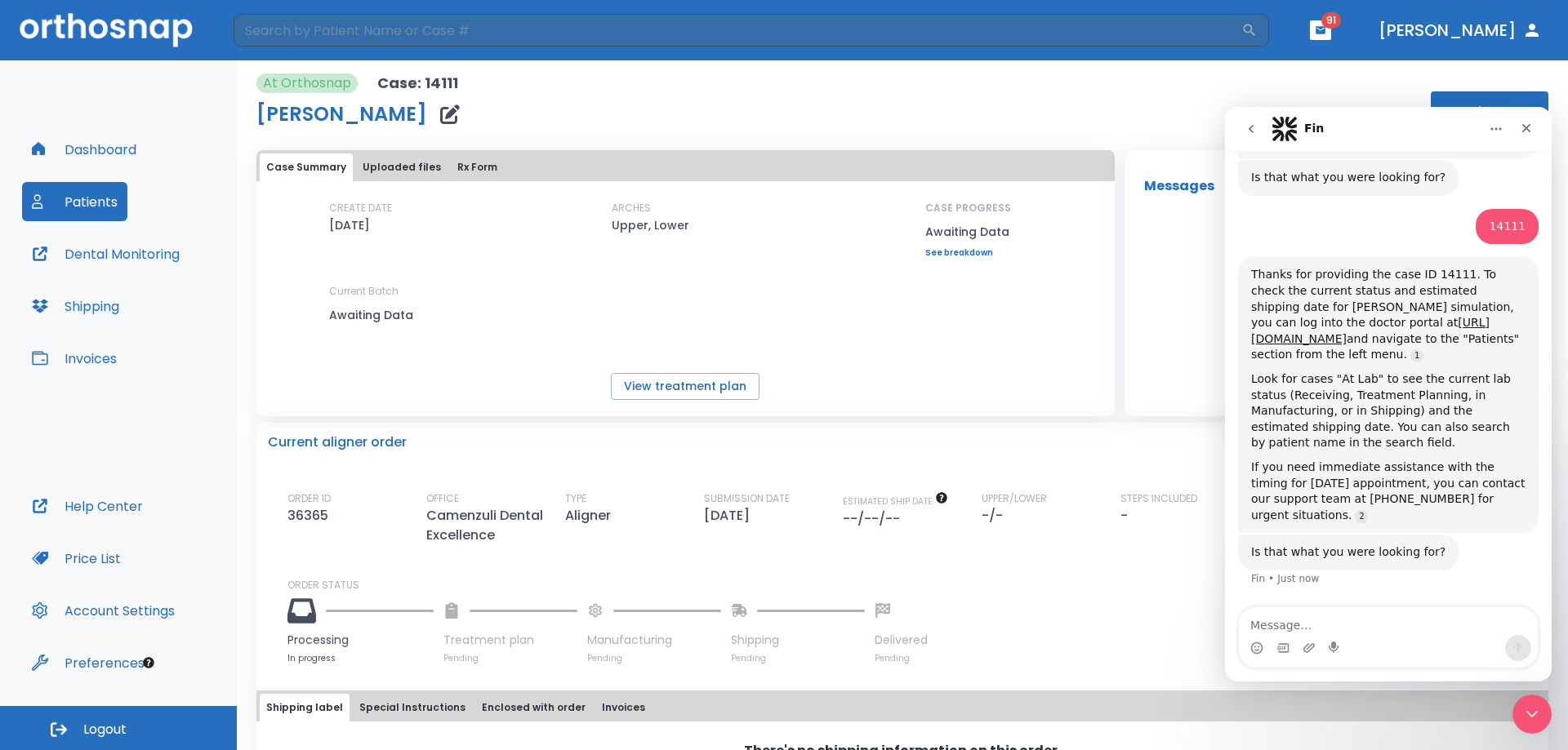
drag, startPoint x: 1327, startPoint y: 395, endPoint x: 1313, endPoint y: 421, distance: 29.5
click at [1324, 618] on textarea "Message…" at bounding box center [1388, 621] width 299 height 28
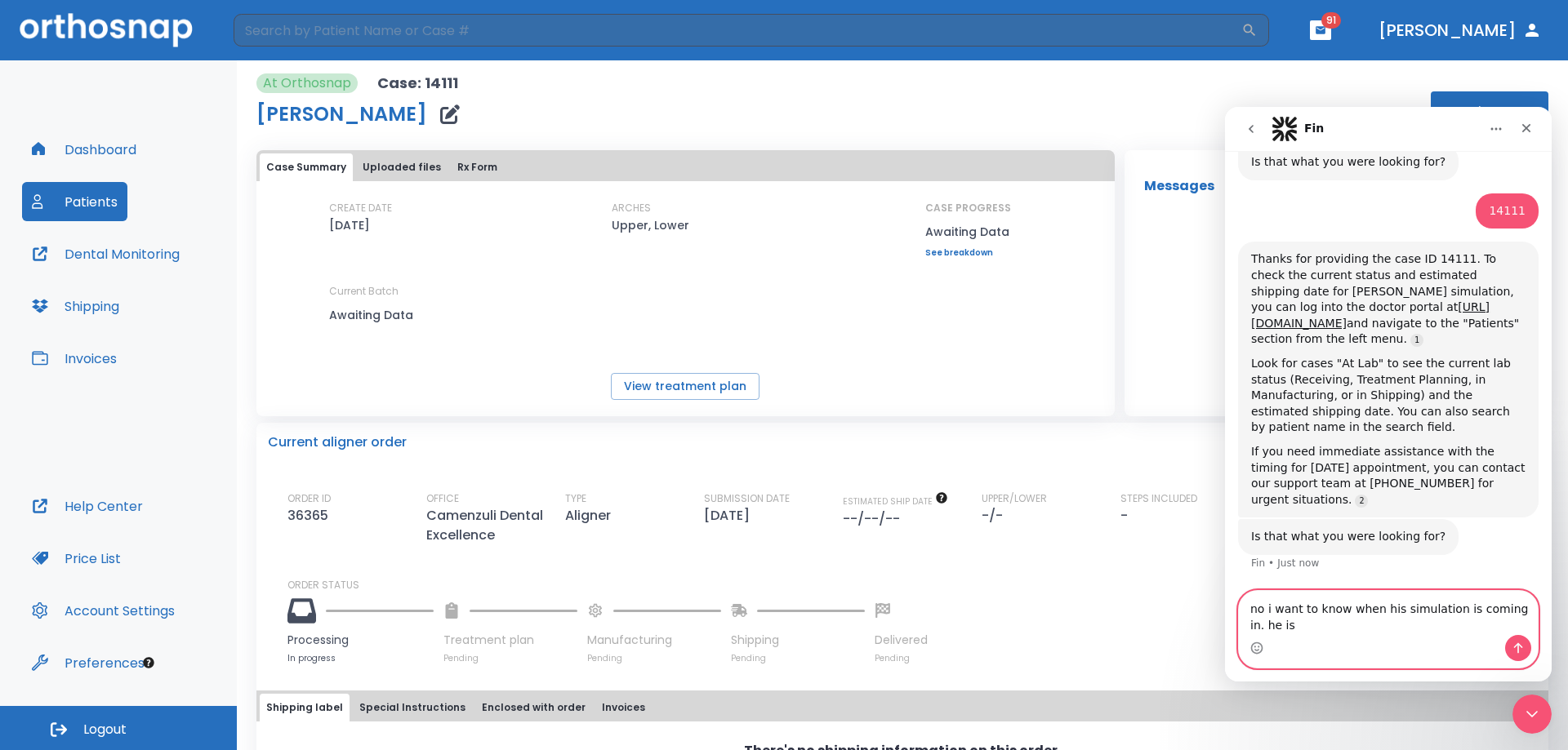
scroll to position [974, 0]
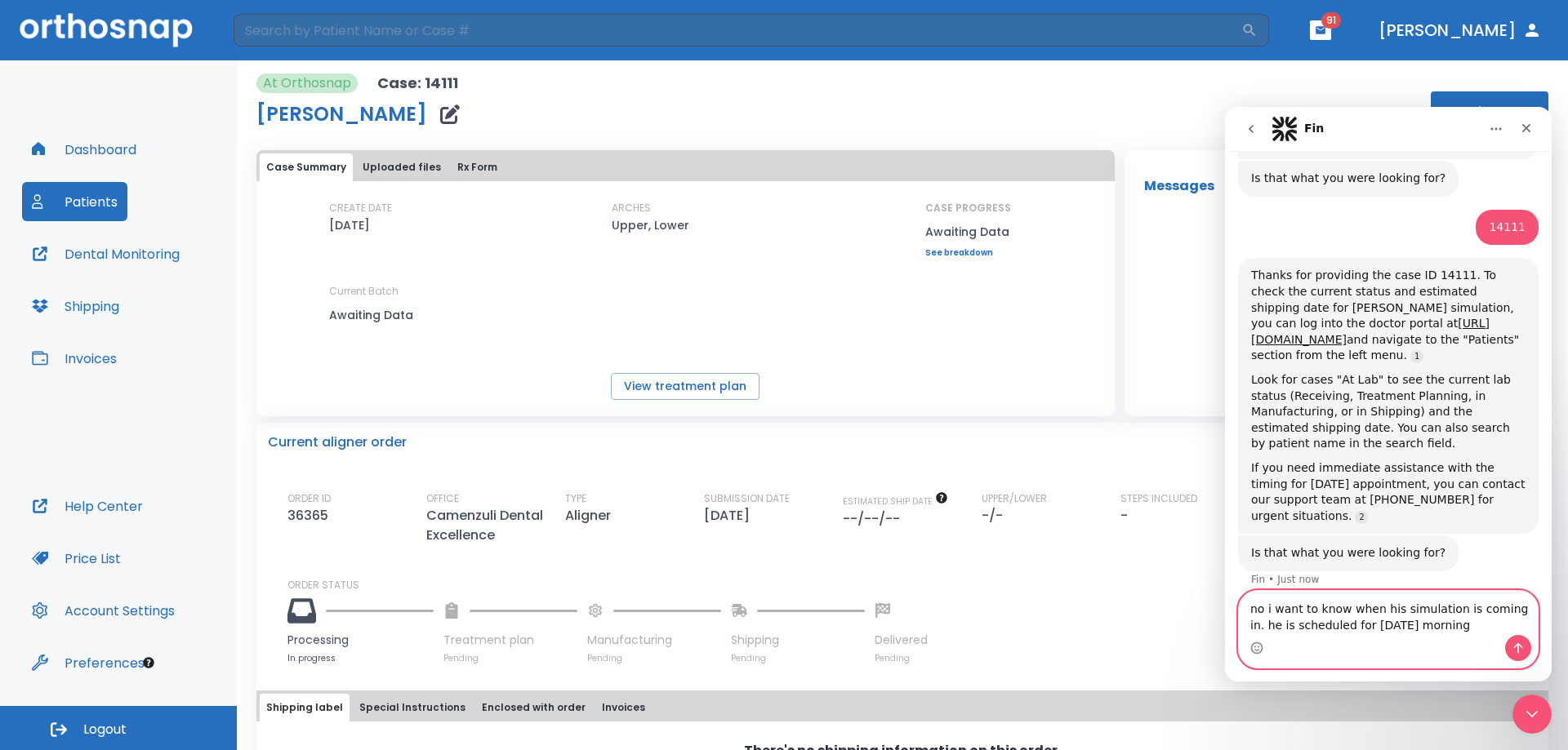
type textarea "no i want to know when his simulation is coming in. he is scheduled for [DATE] …"
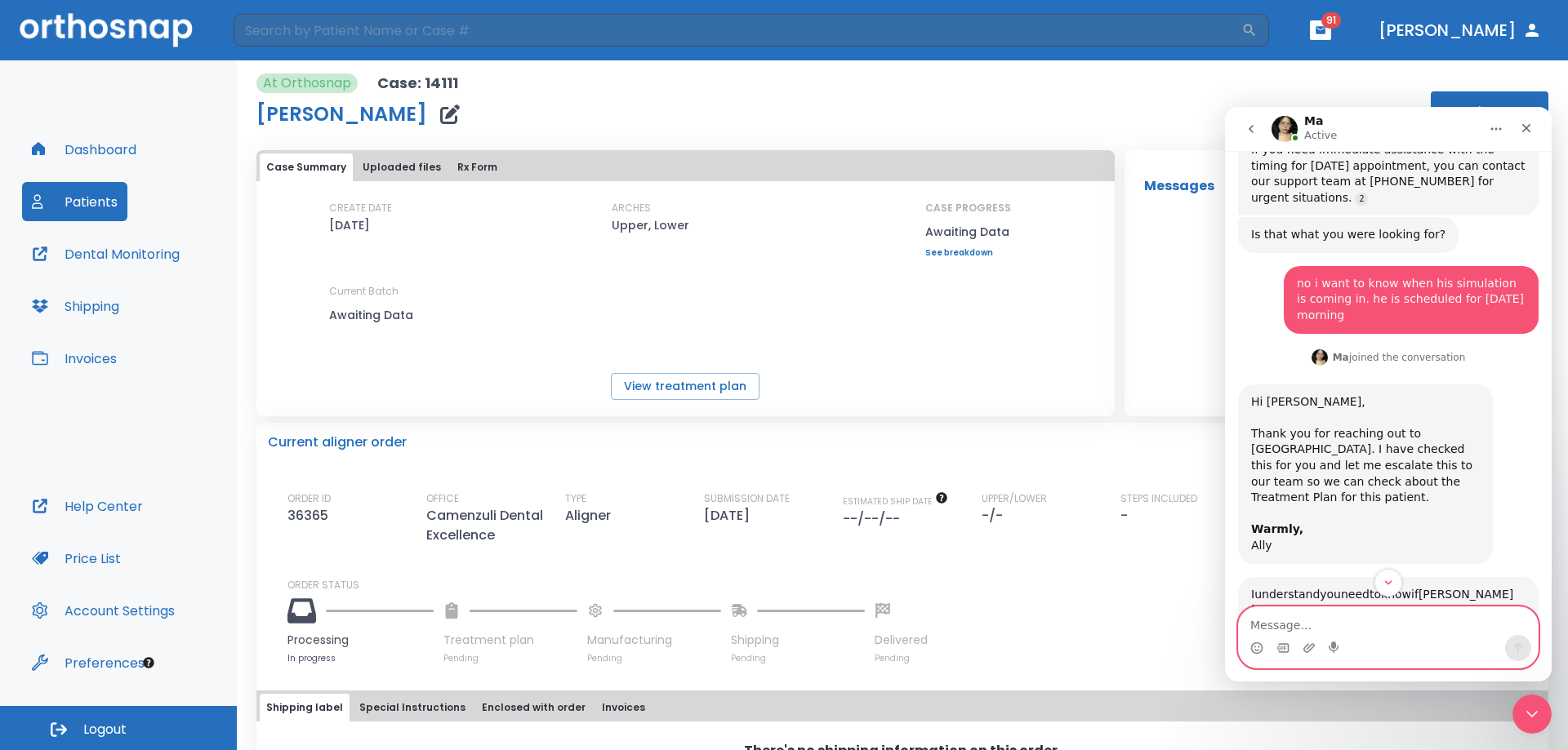
scroll to position [1456, 0]
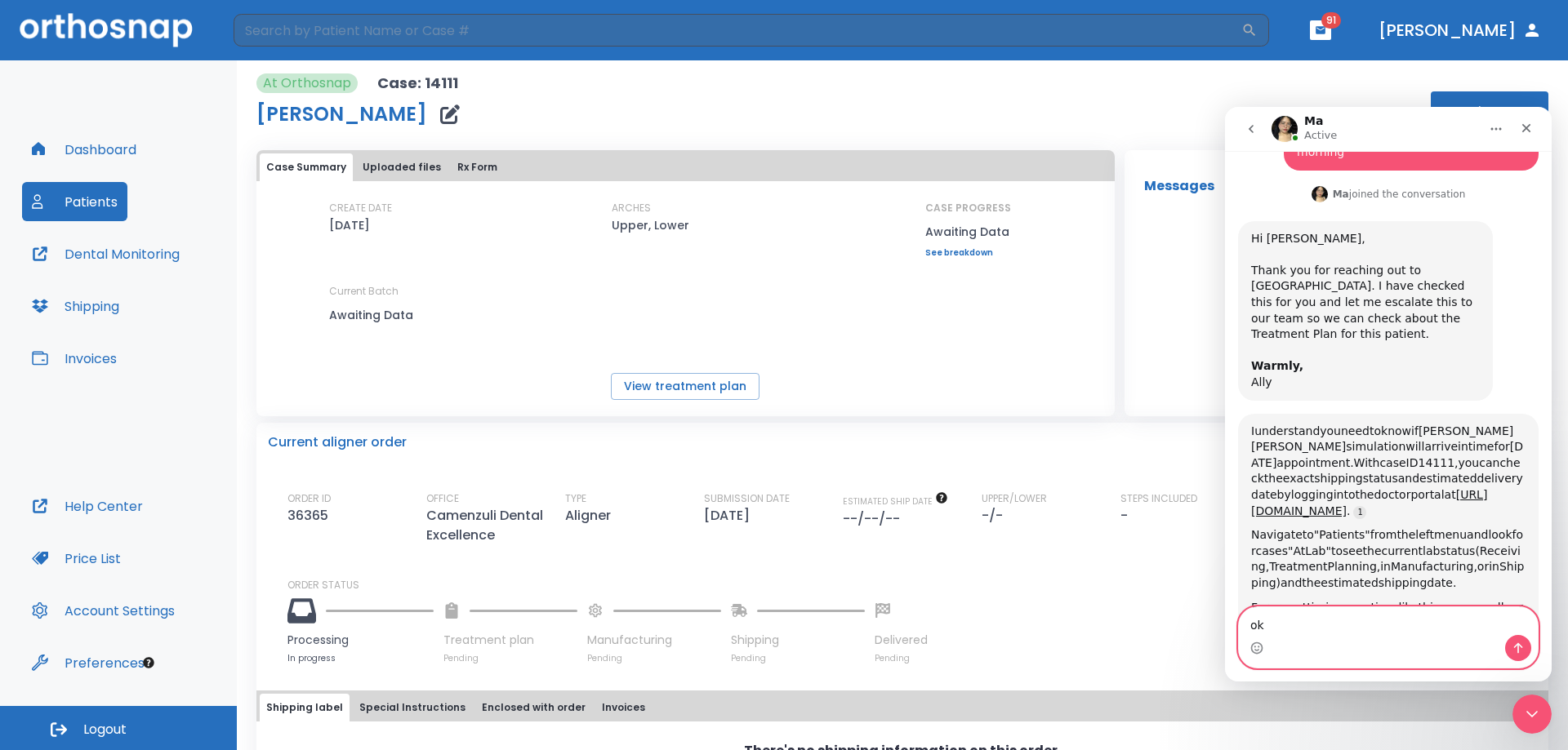
type textarea "o"
type textarea "thank u, please let me know asap"
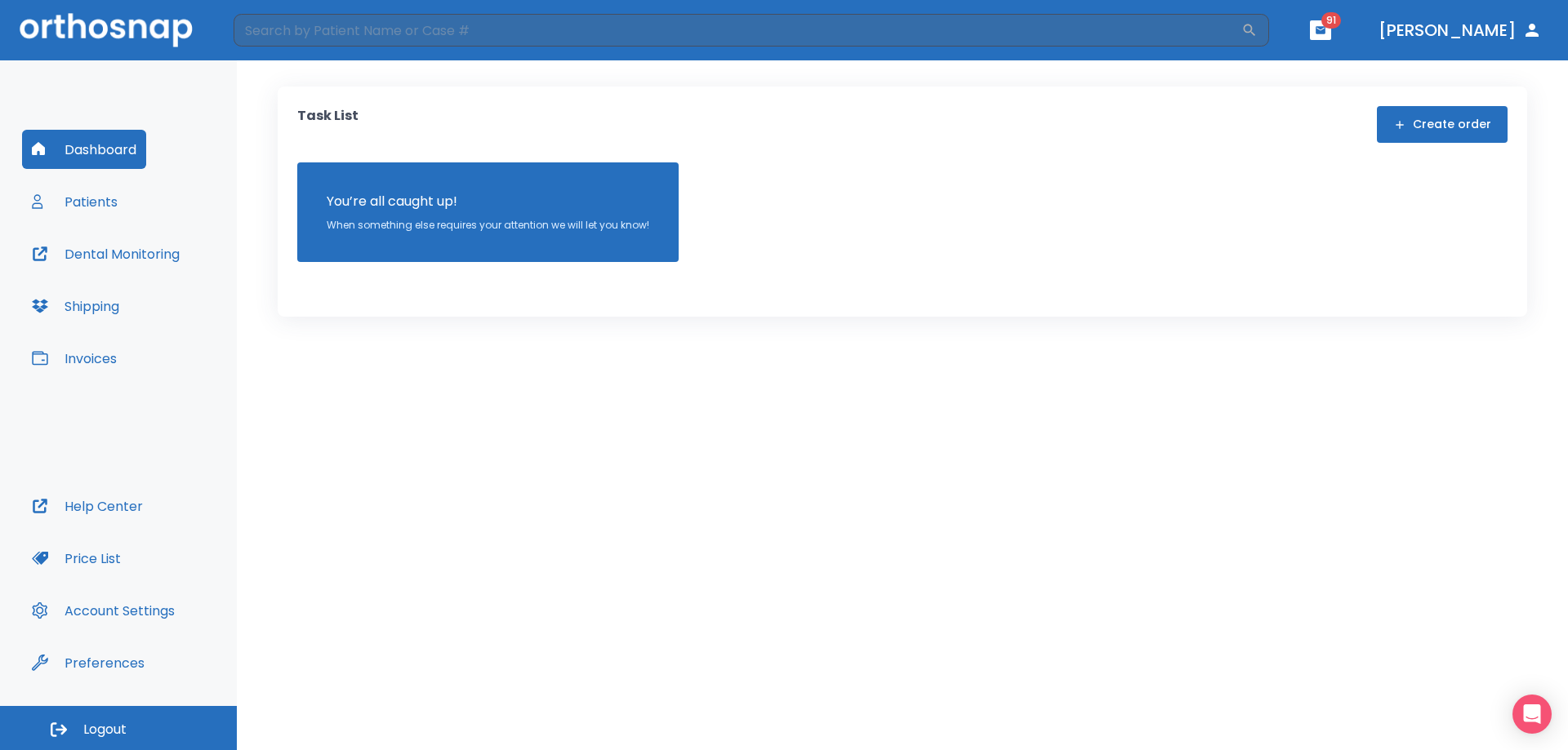
click at [98, 201] on button "Patients" at bounding box center [75, 202] width 105 height 39
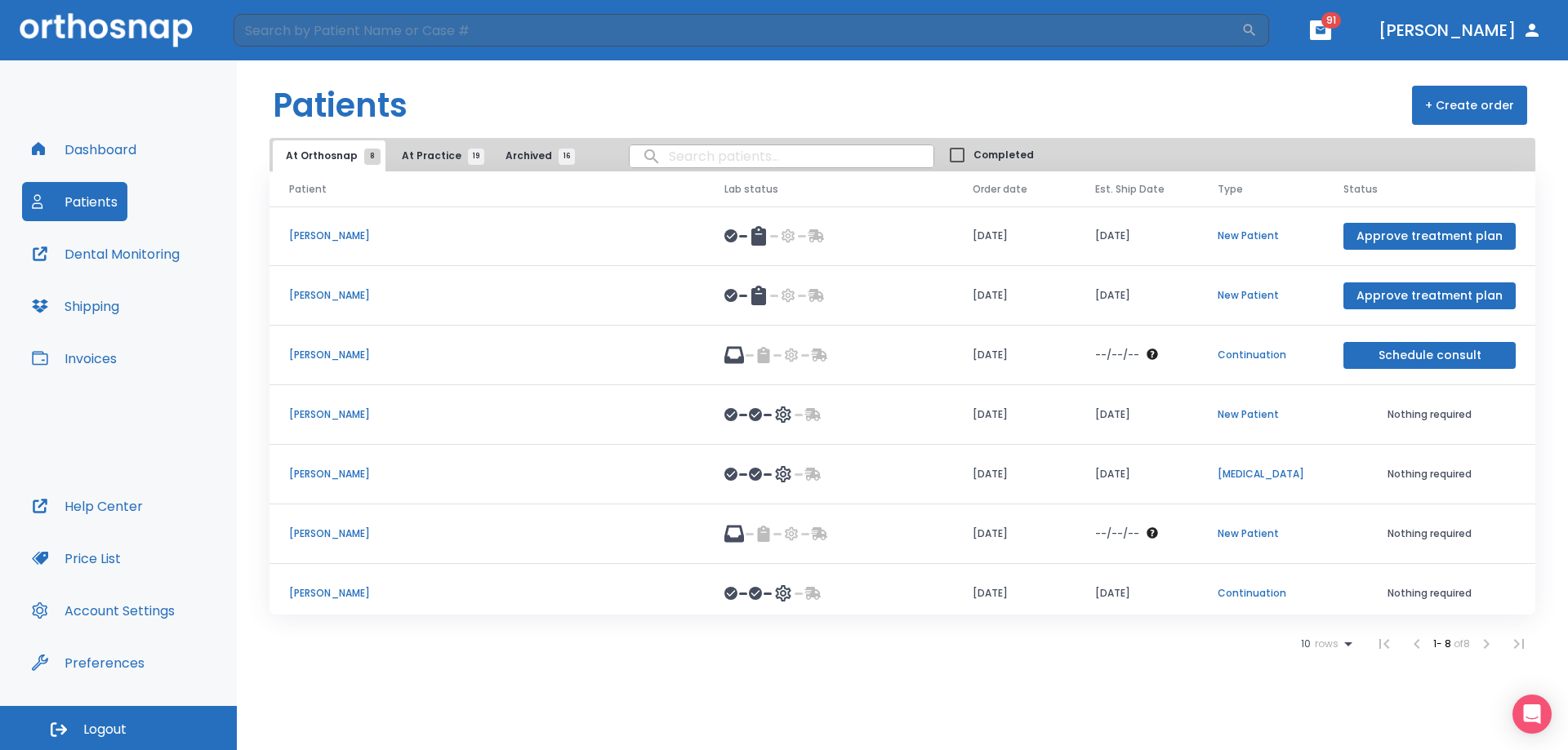
click at [328, 534] on p "[PERSON_NAME]" at bounding box center [487, 534] width 396 height 14
